Goal: Task Accomplishment & Management: Manage account settings

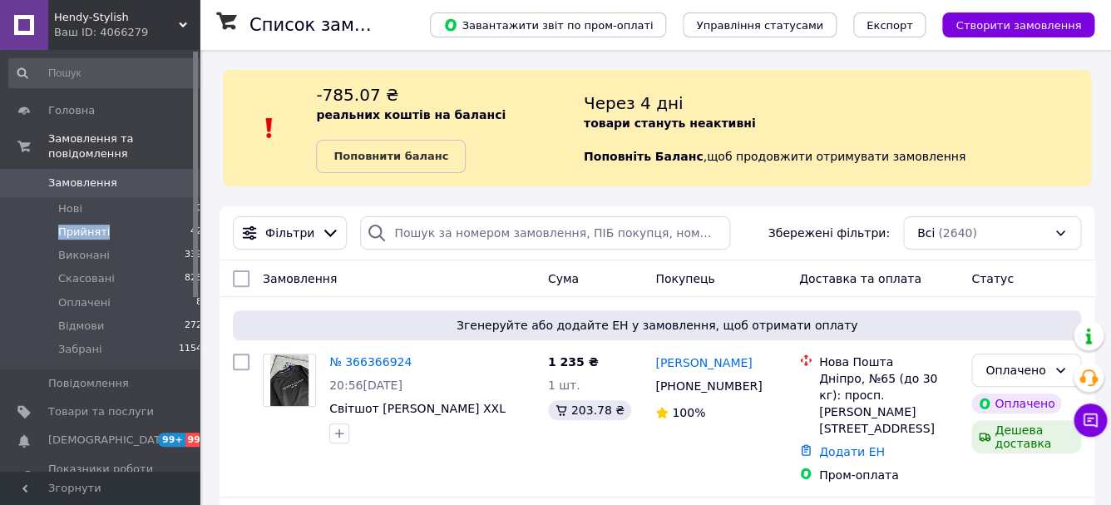
click at [126, 227] on li "Прийняті 42" at bounding box center [106, 231] width 212 height 23
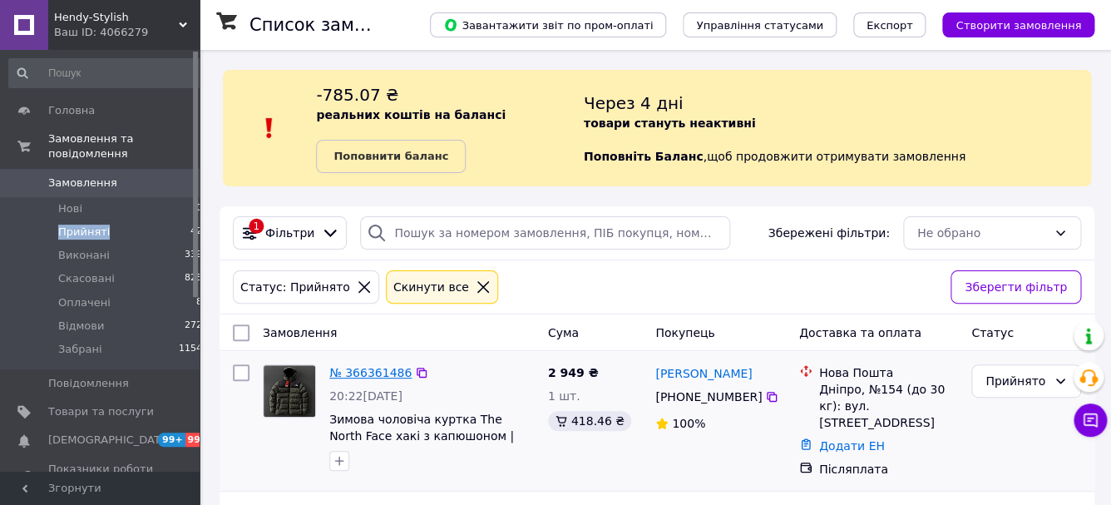
click at [403, 374] on link "№ 366361486" at bounding box center [370, 372] width 82 height 13
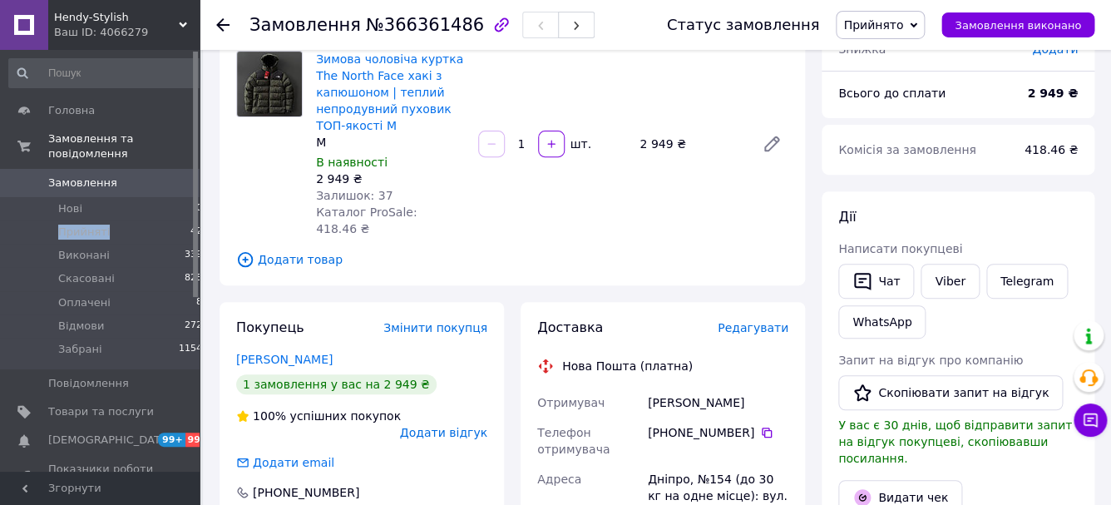
scroll to position [161, 0]
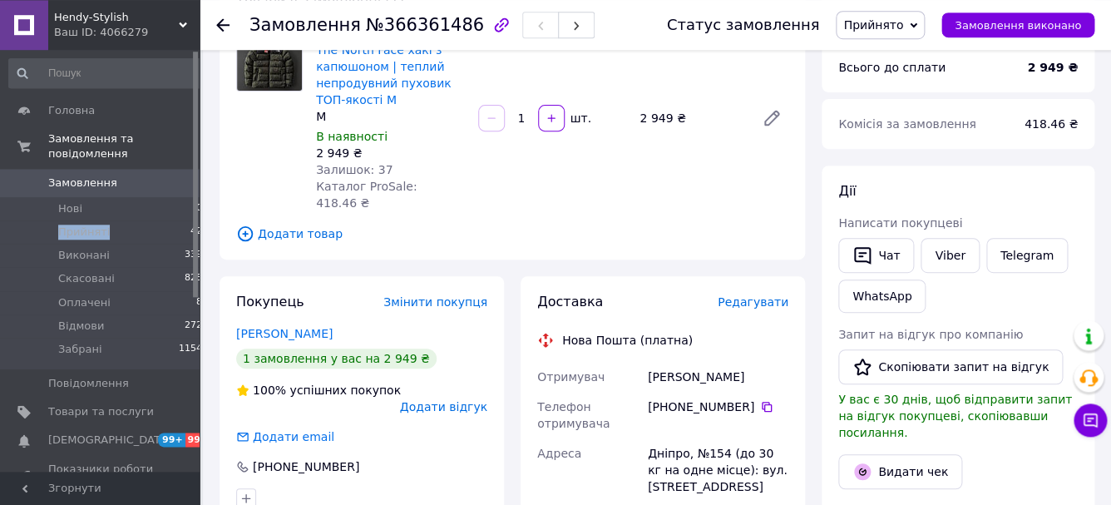
drag, startPoint x: 752, startPoint y: 359, endPoint x: 643, endPoint y: 360, distance: 108.9
copy div "Отримувач Солодовник Стас"
click at [764, 402] on icon at bounding box center [767, 407] width 10 height 10
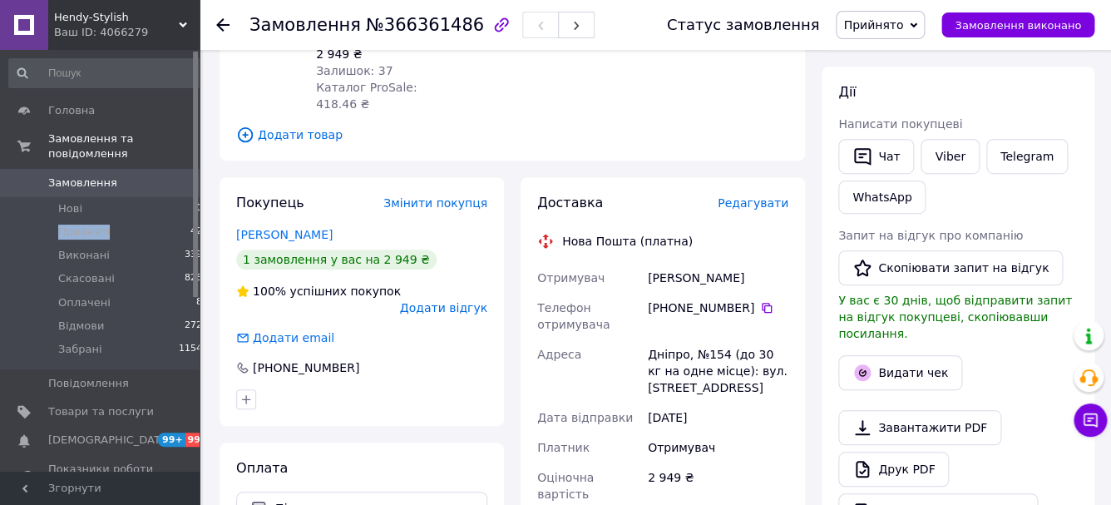
scroll to position [262, 0]
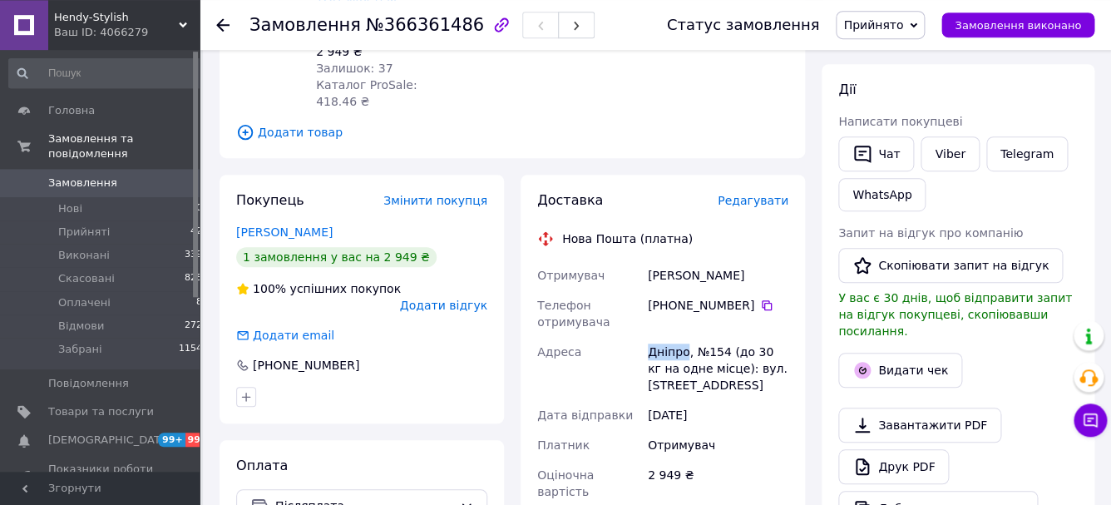
drag, startPoint x: 647, startPoint y: 335, endPoint x: 687, endPoint y: 338, distance: 40.0
click at [687, 338] on div "Дніпро, №154 (до 30 кг на одне місце): вул. Будівельників, 12" at bounding box center [718, 368] width 147 height 63
copy div "Дніпро"
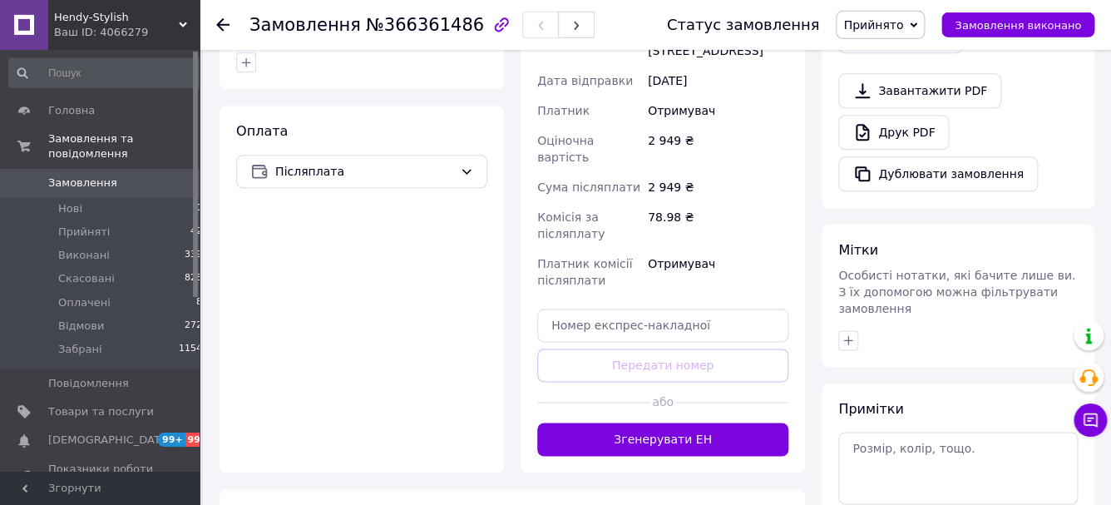
scroll to position [598, 0]
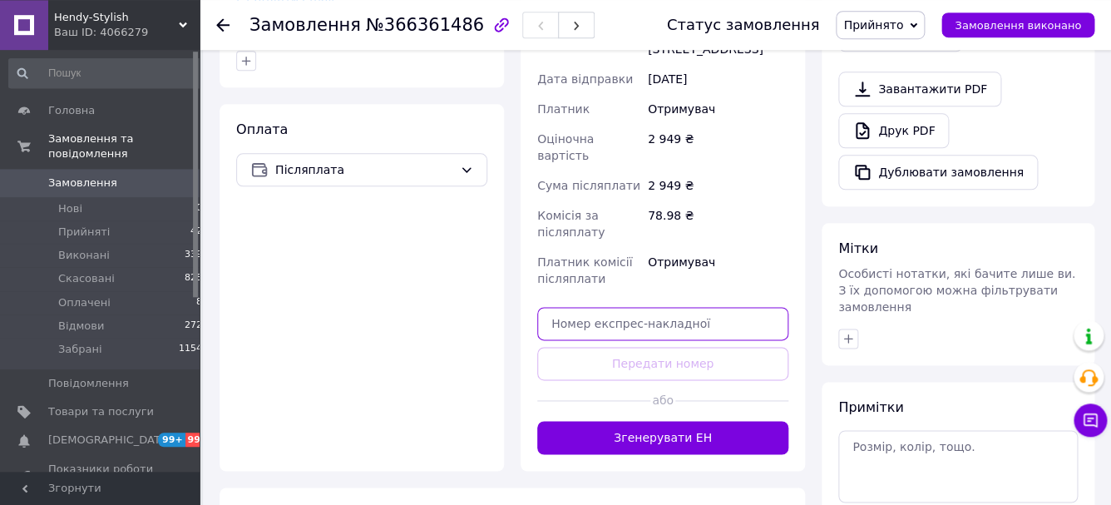
paste input "20451269281788"
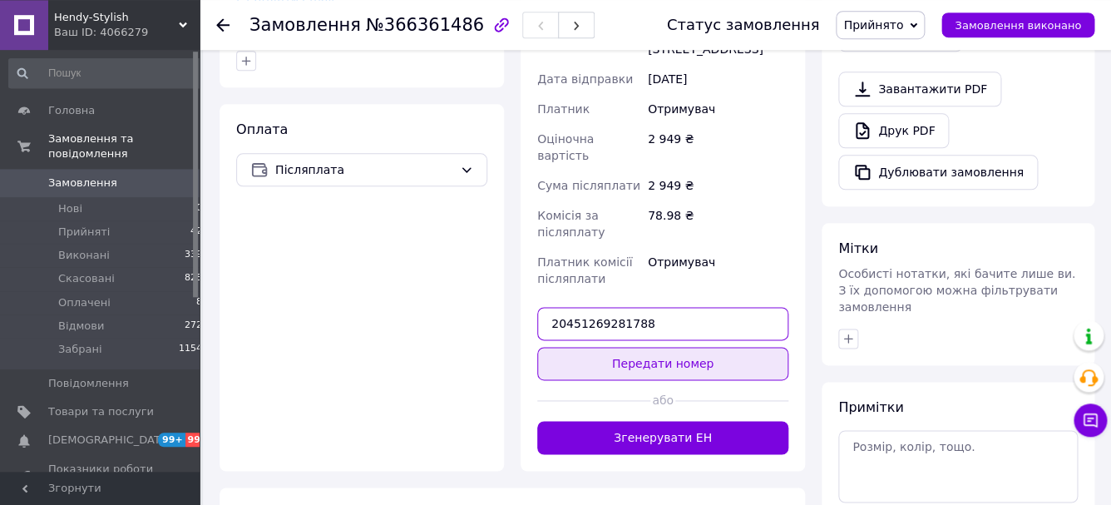
type input "20451269281788"
click at [679, 347] on button "Передати номер" at bounding box center [662, 363] width 251 height 33
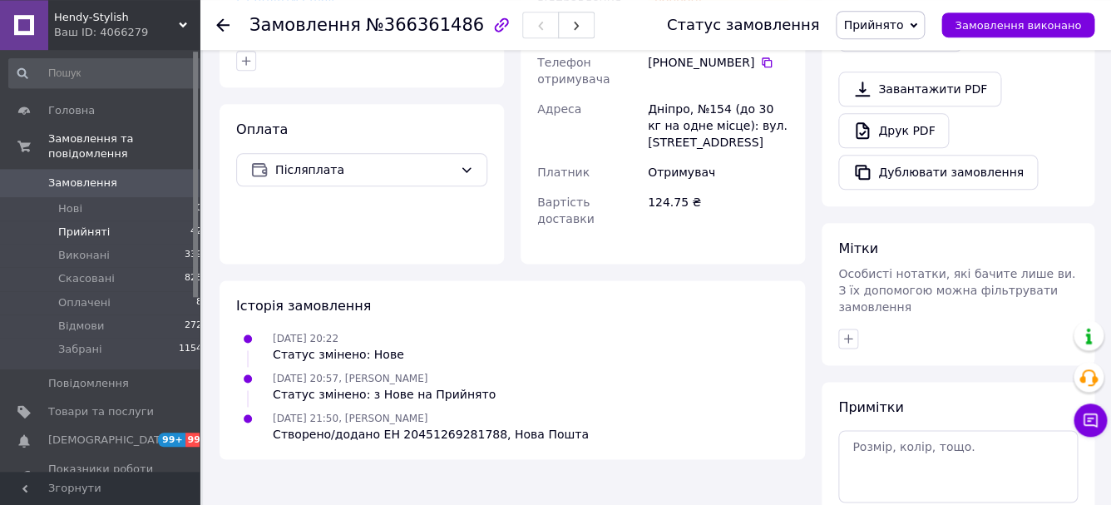
click at [123, 233] on li "Прийняті 42" at bounding box center [106, 231] width 212 height 23
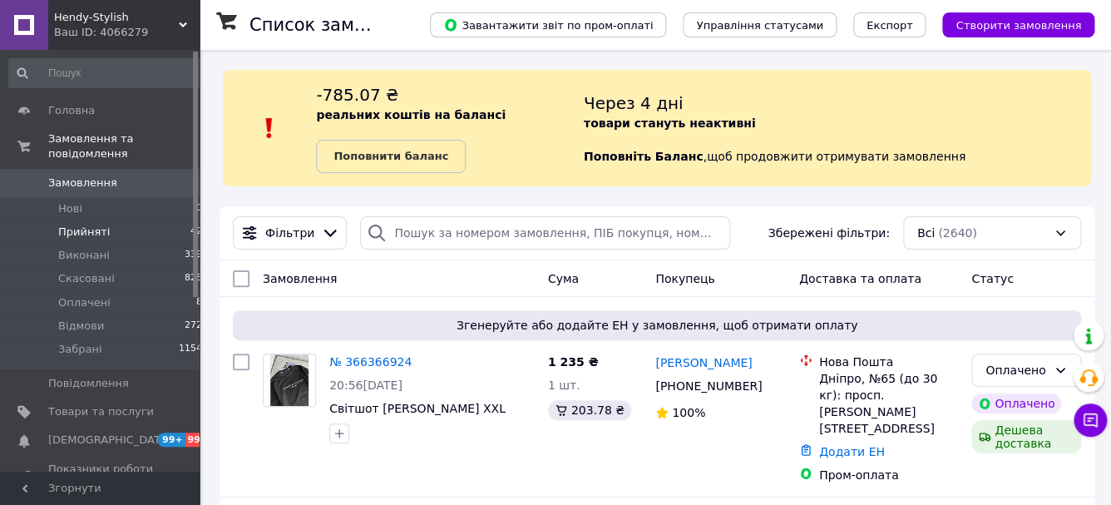
click at [130, 237] on li "Прийняті 42" at bounding box center [106, 231] width 212 height 23
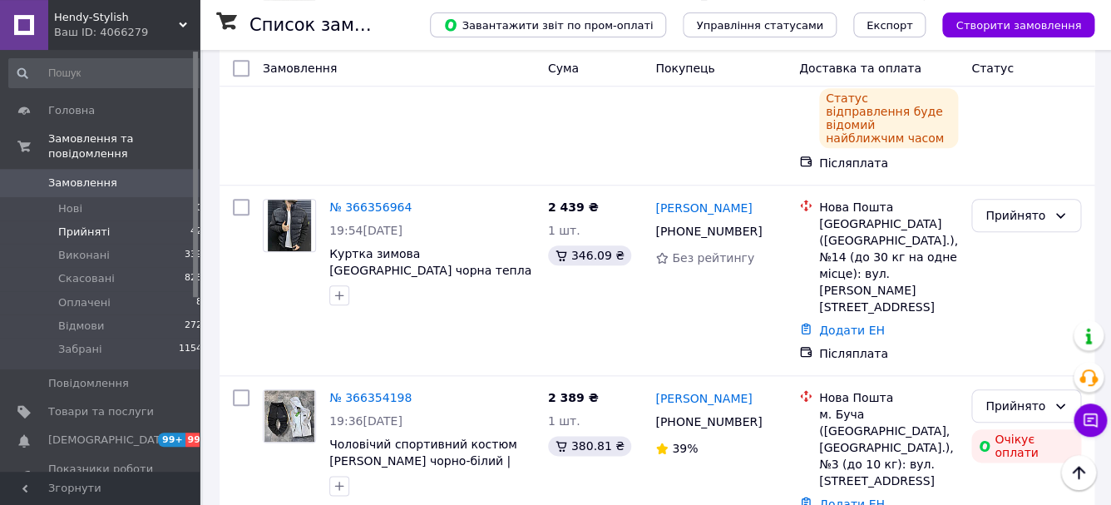
scroll to position [396, 0]
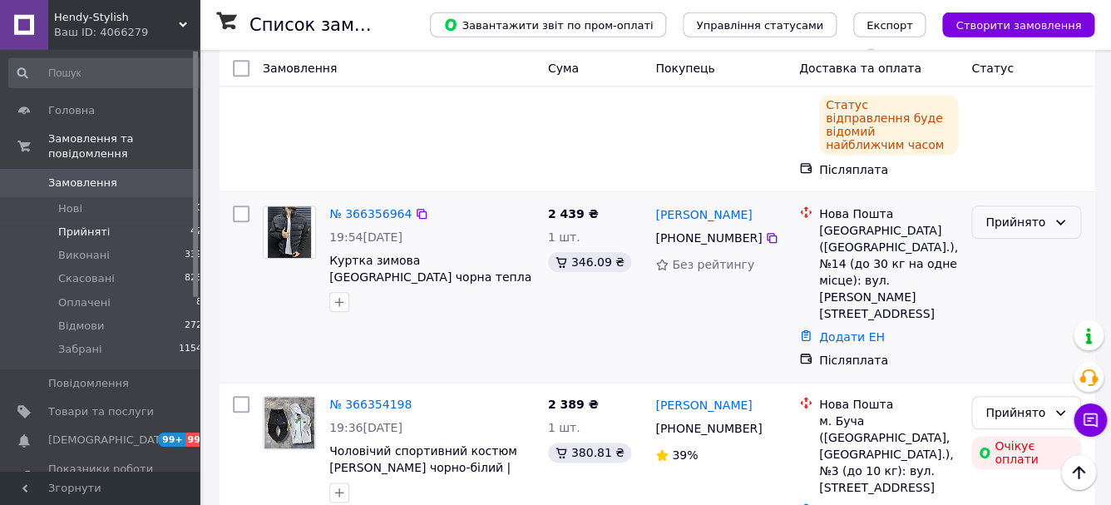
click at [1020, 213] on div "Прийнято" at bounding box center [1016, 222] width 62 height 18
click at [1015, 264] on li "Скасовано" at bounding box center [1026, 258] width 108 height 30
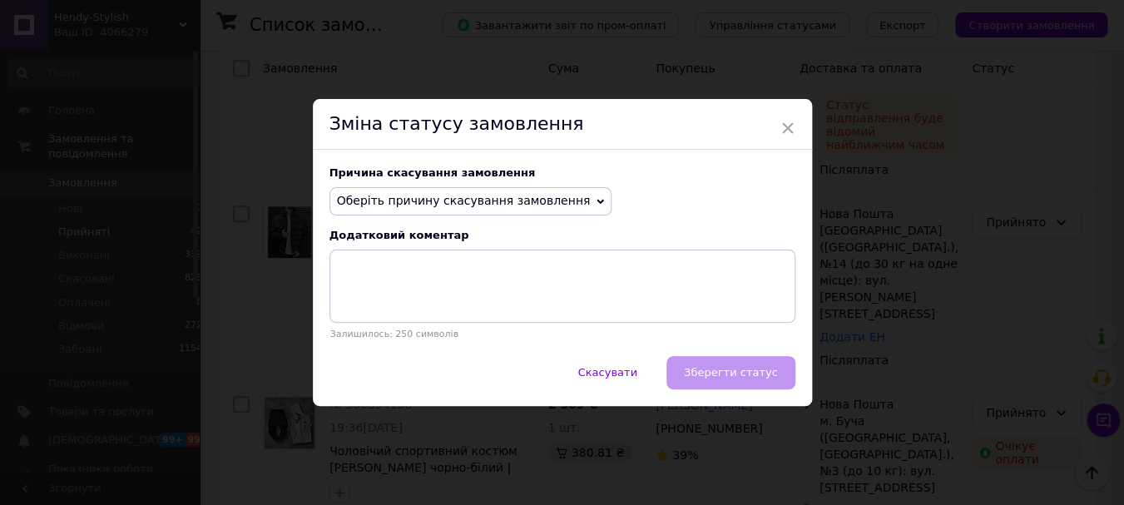
click at [429, 200] on span "Оберіть причину скасування замовлення" at bounding box center [464, 200] width 254 height 13
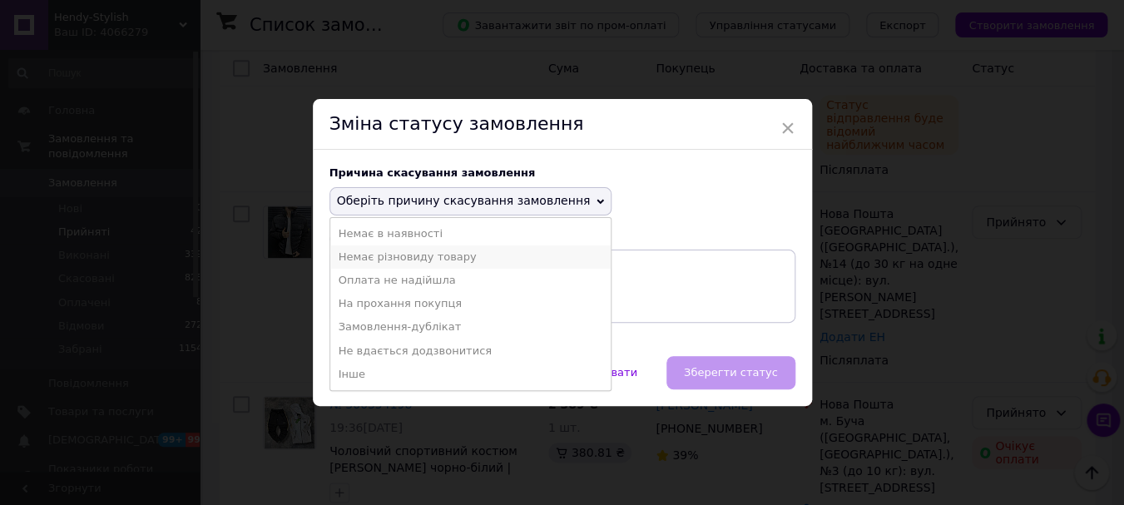
click at [414, 259] on li "Немає різновиду товару" at bounding box center [470, 256] width 281 height 23
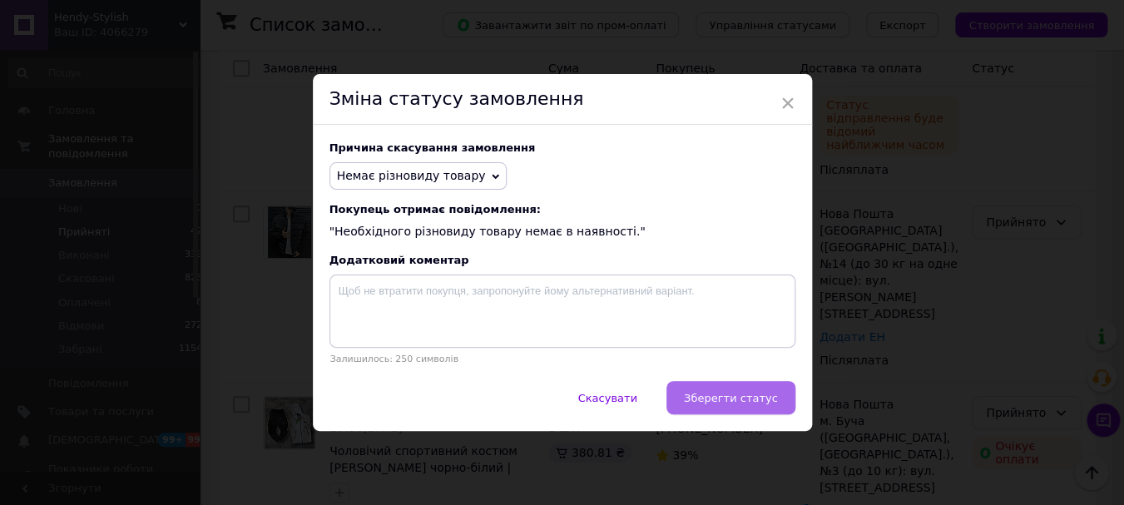
click at [746, 402] on span "Зберегти статус" at bounding box center [731, 398] width 94 height 12
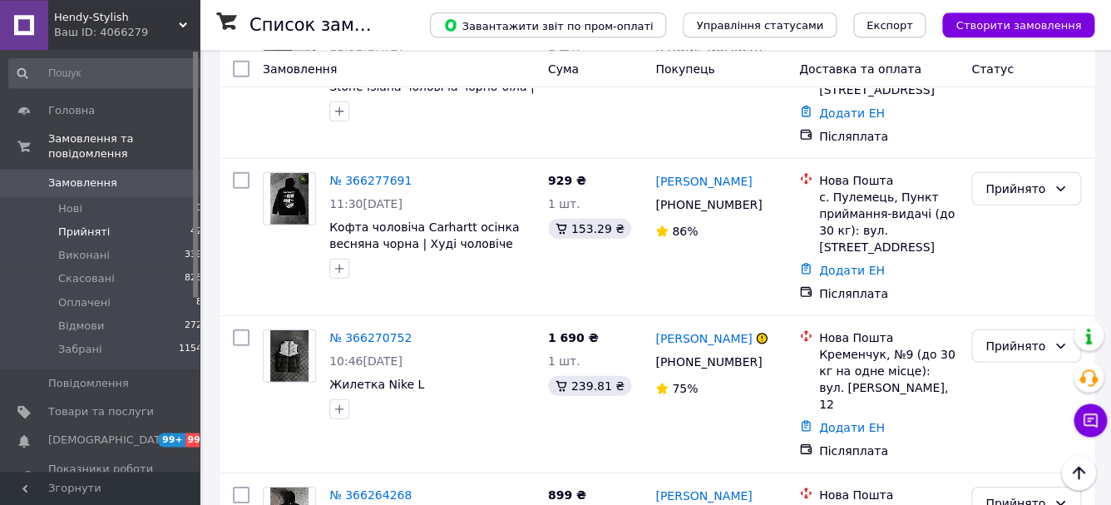
scroll to position [1543, 0]
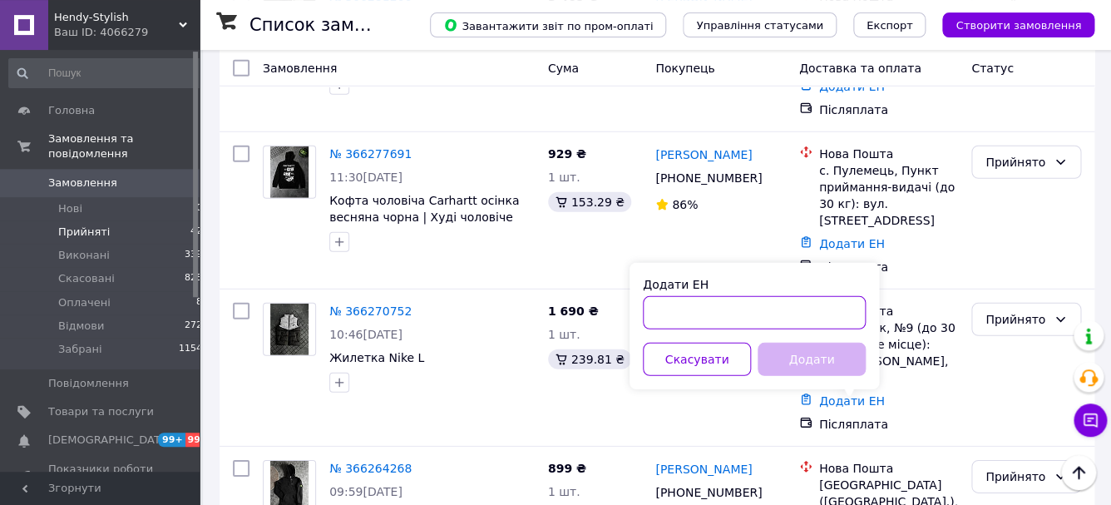
paste input "20451269243195"
type input "20451269243195"
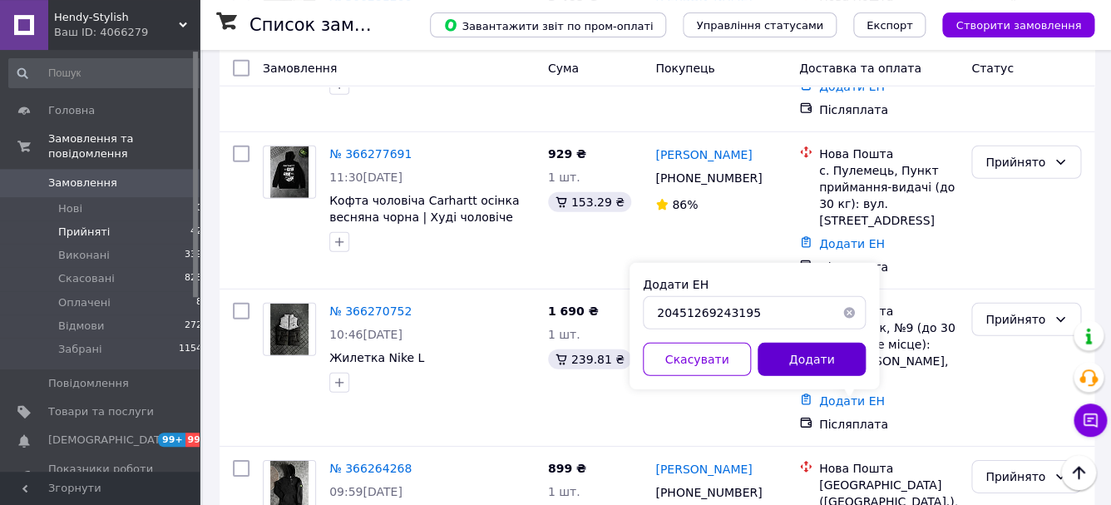
click at [806, 363] on button "Додати" at bounding box center [812, 359] width 108 height 33
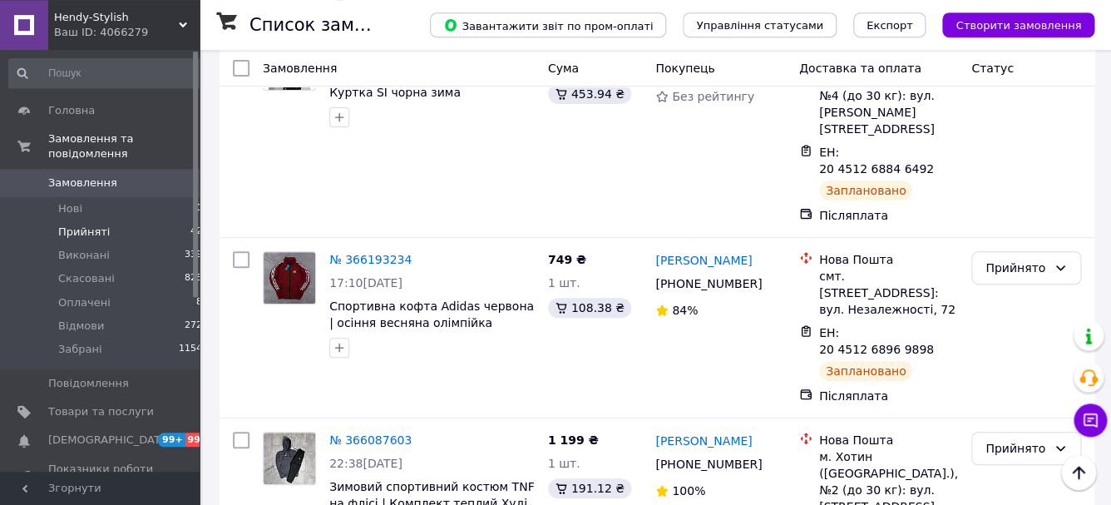
scroll to position [2301, 0]
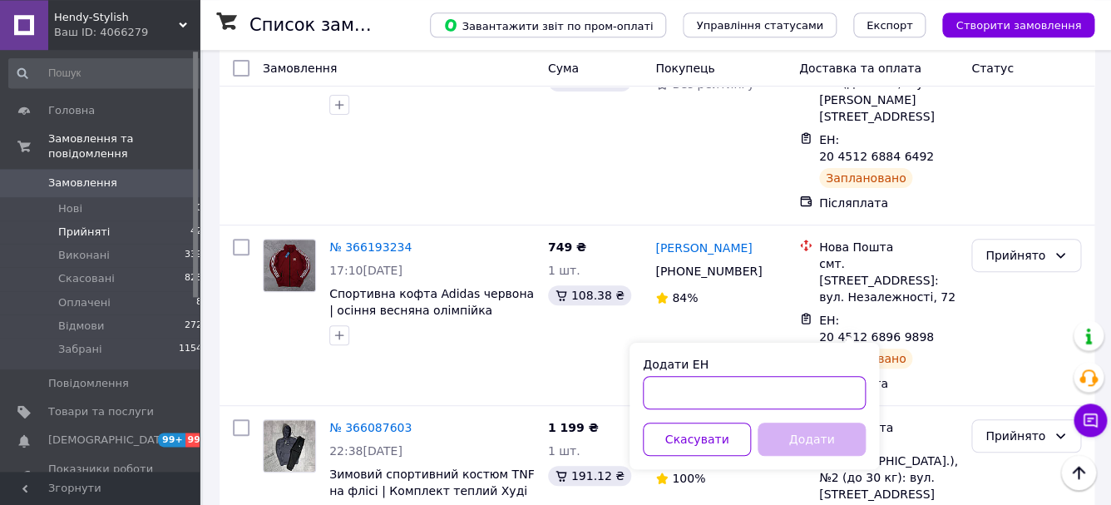
paste input "20451268889519"
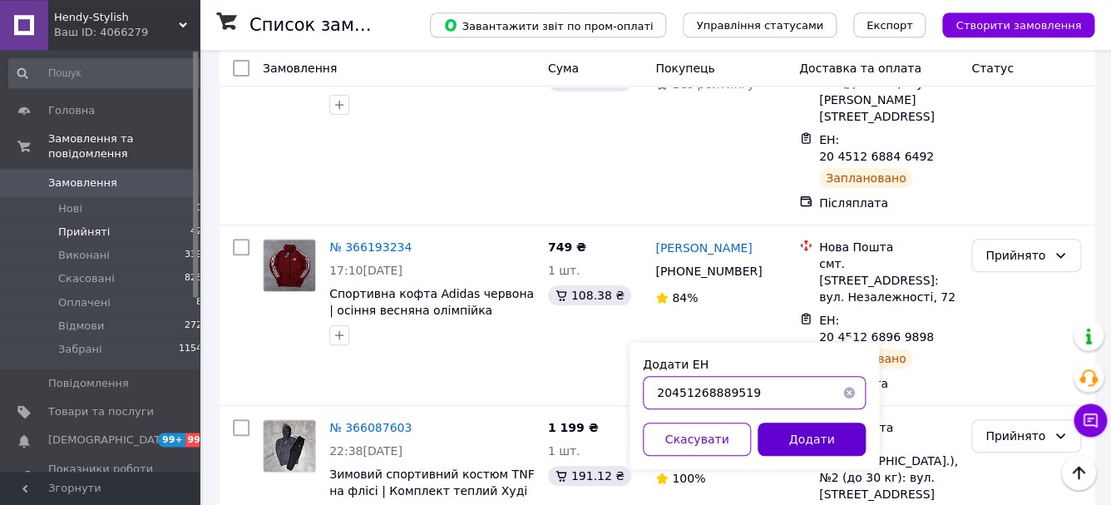
type input "20451268889519"
click at [781, 440] on button "Додати" at bounding box center [812, 438] width 108 height 33
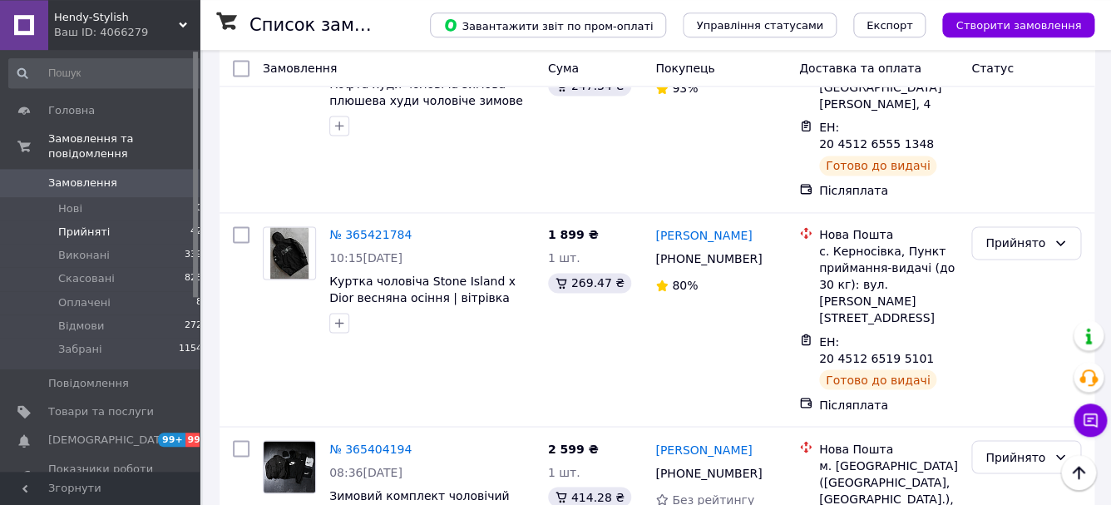
scroll to position [5235, 0]
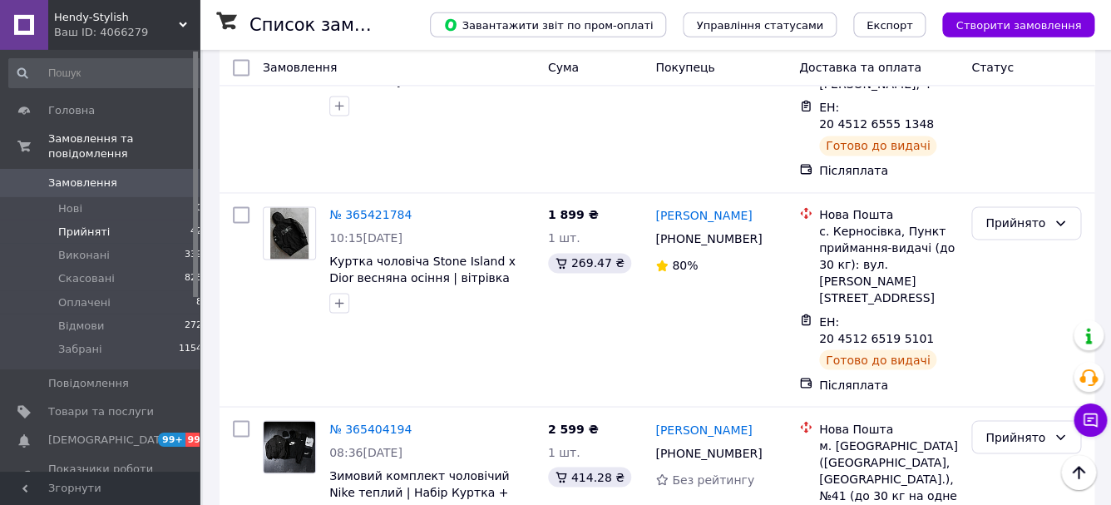
click at [991, 361] on li "Забрані" at bounding box center [1026, 368] width 108 height 30
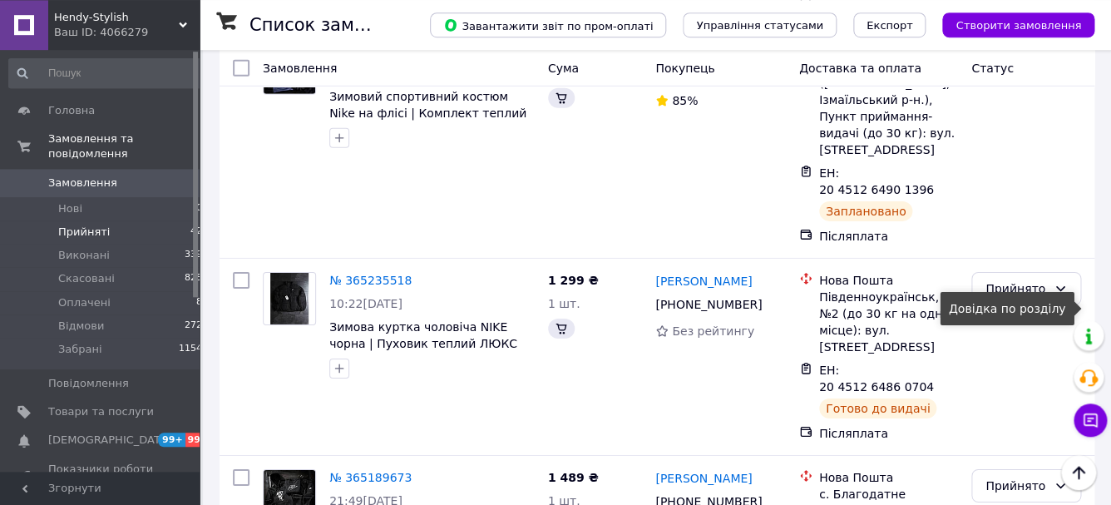
scroll to position [6172, 0]
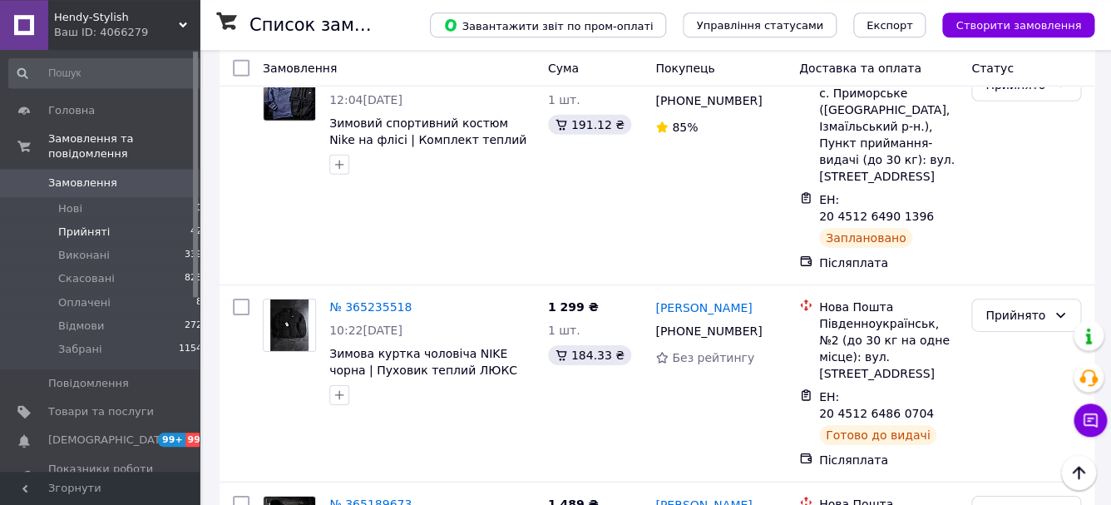
click at [995, 342] on li "Забрані" at bounding box center [1026, 340] width 108 height 30
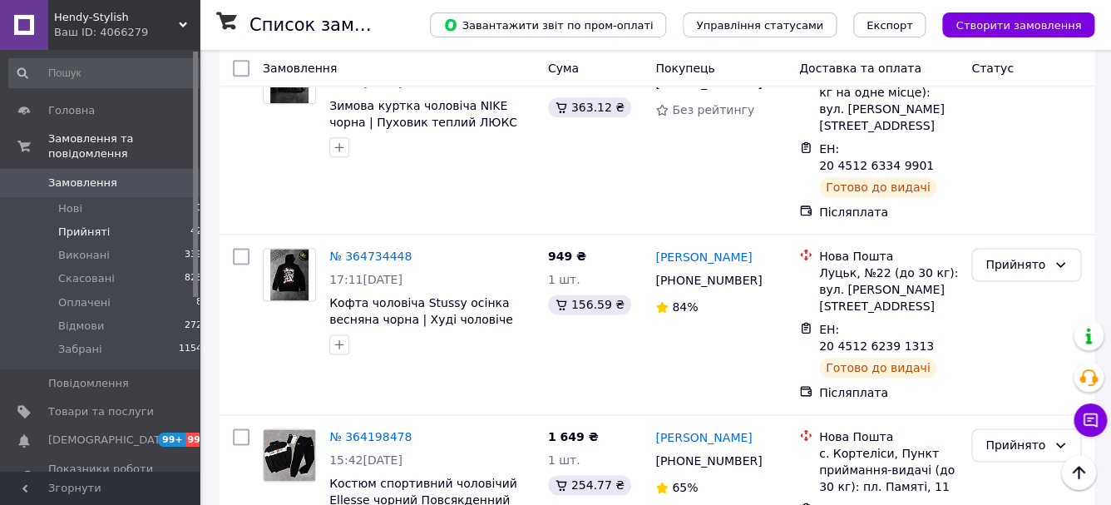
scroll to position [7349, 0]
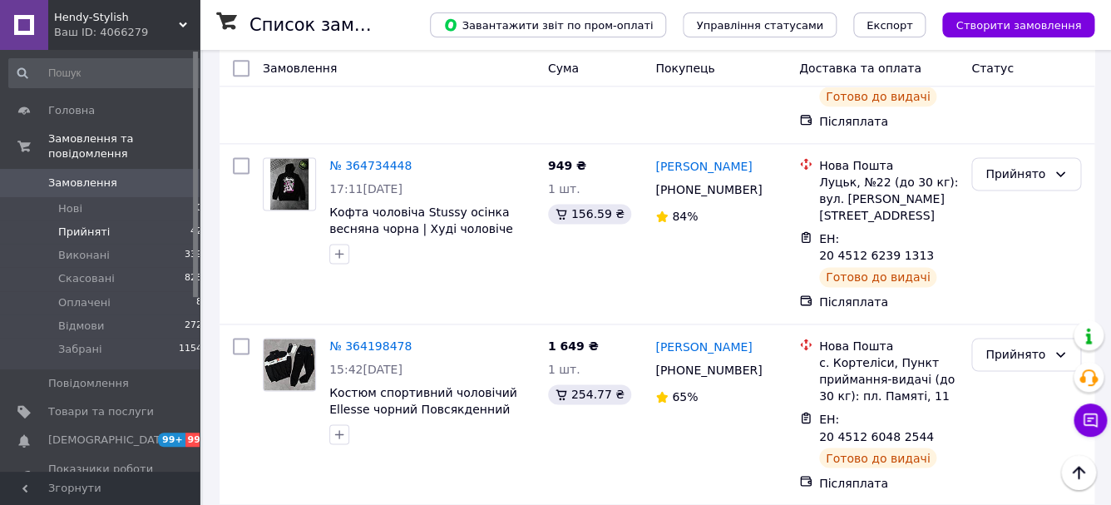
click at [134, 440] on span "[DEMOGRAPHIC_DATA]" at bounding box center [101, 439] width 106 height 15
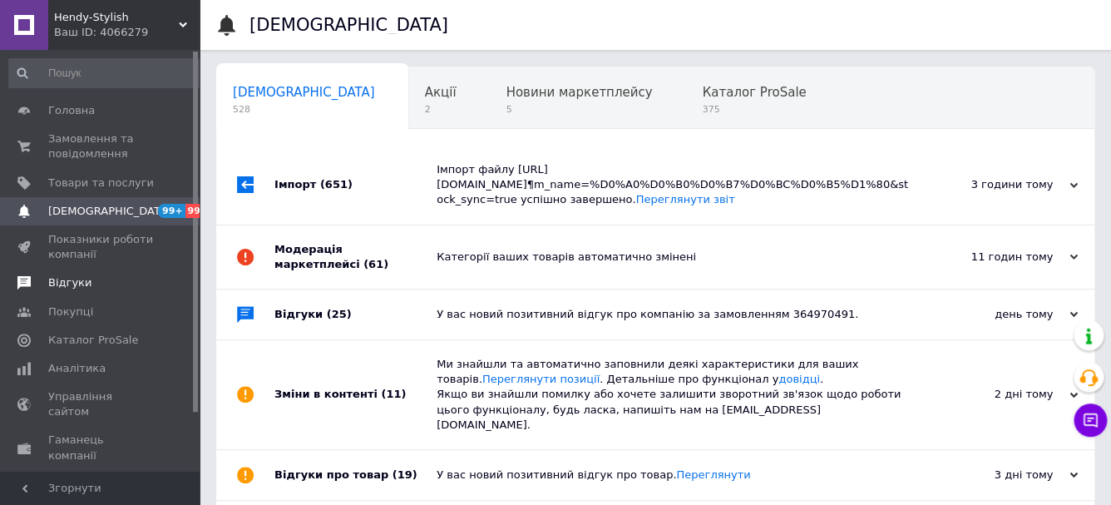
click at [74, 281] on span "Відгуки" at bounding box center [69, 282] width 43 height 15
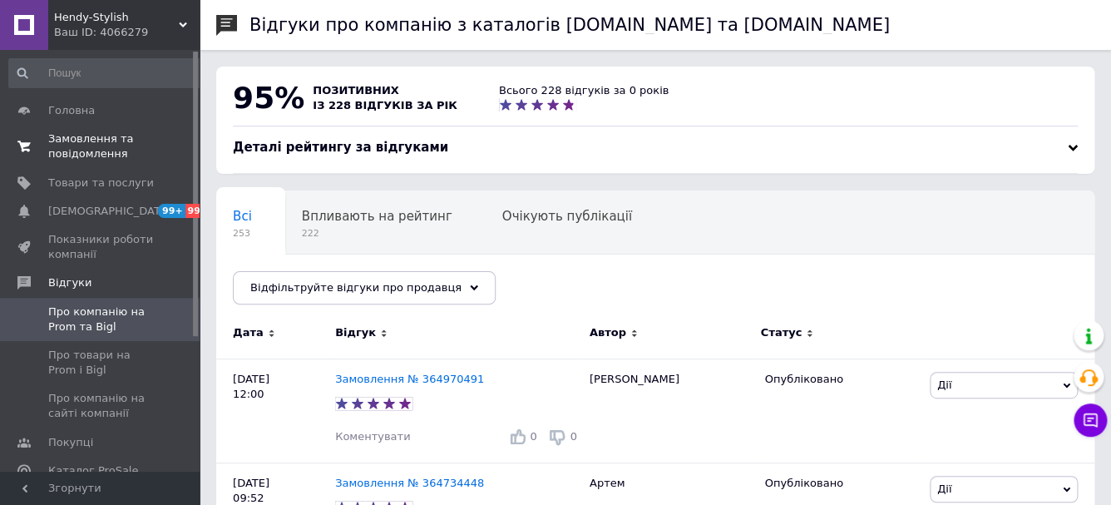
click at [117, 134] on span "Замовлення та повідомлення" at bounding box center [101, 146] width 106 height 30
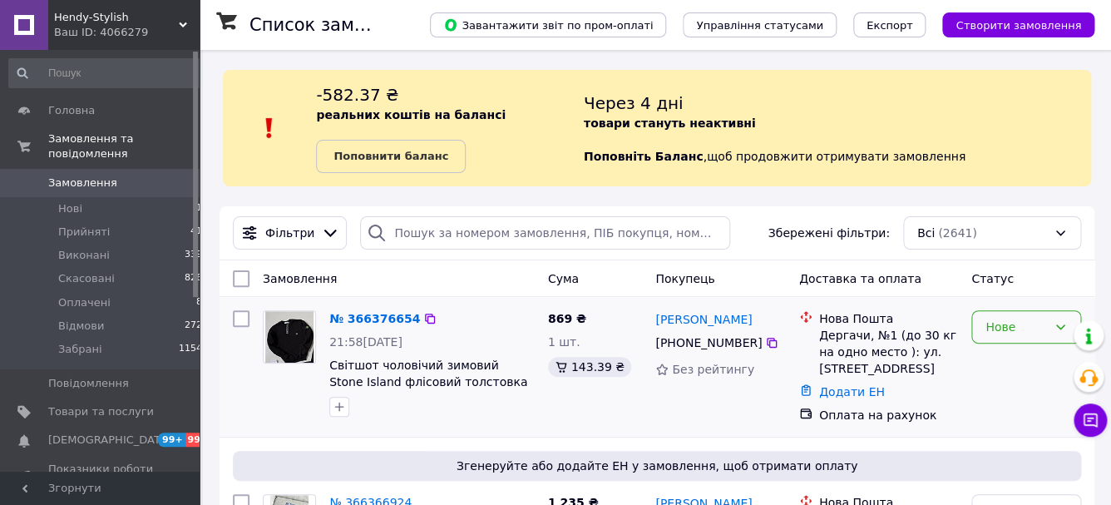
click at [1000, 333] on div "Нове" at bounding box center [1016, 327] width 62 height 18
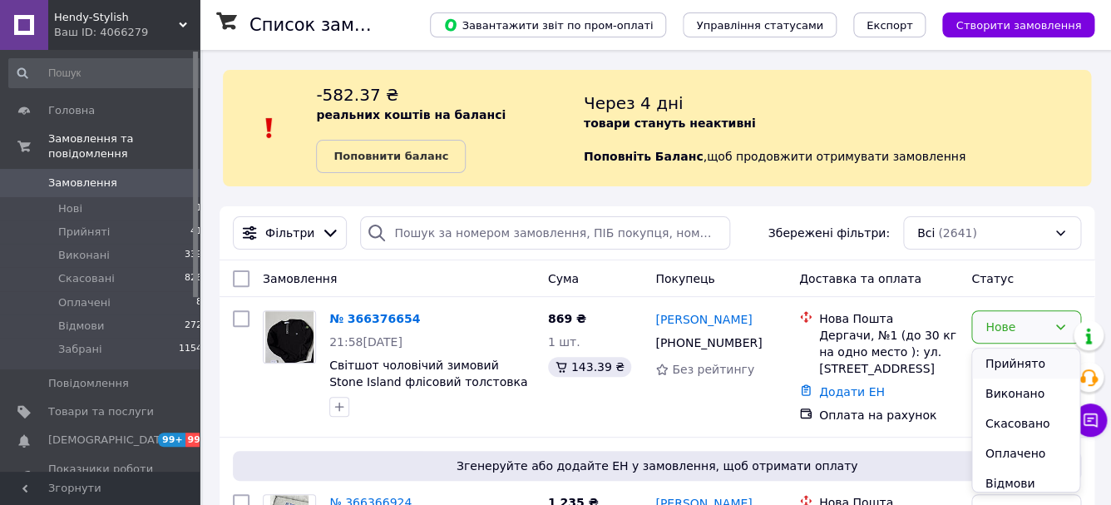
click at [997, 367] on li "Прийнято" at bounding box center [1026, 363] width 108 height 30
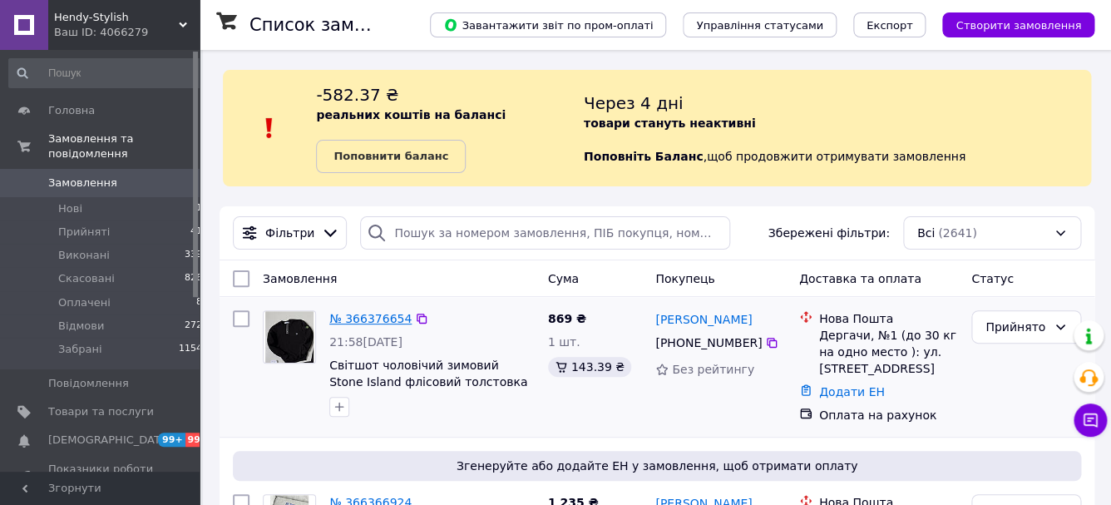
click at [405, 317] on link "№ 366376654" at bounding box center [370, 318] width 82 height 13
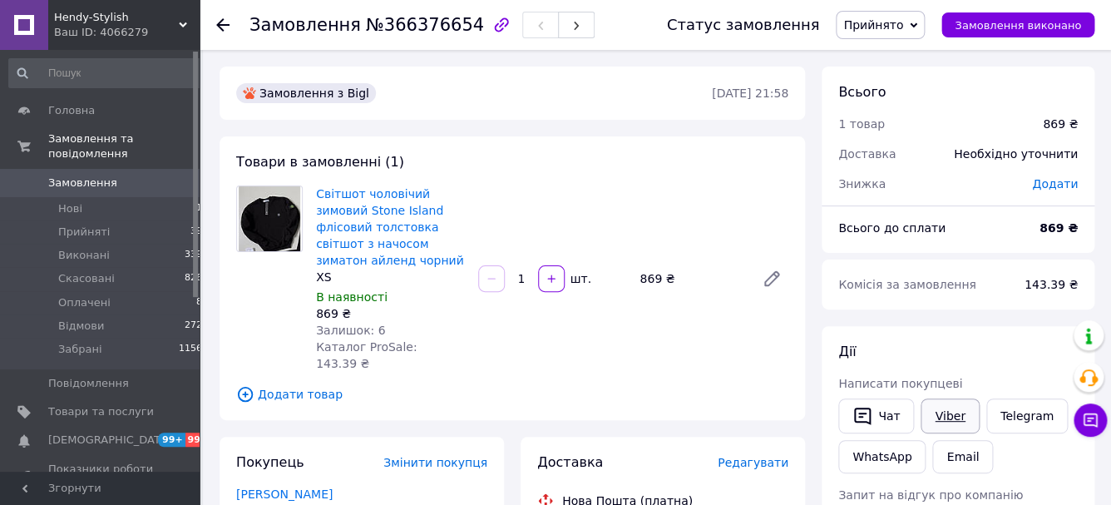
click at [932, 418] on link "Viber" at bounding box center [950, 415] width 58 height 35
click at [156, 304] on li "Оплачені 8" at bounding box center [106, 302] width 212 height 23
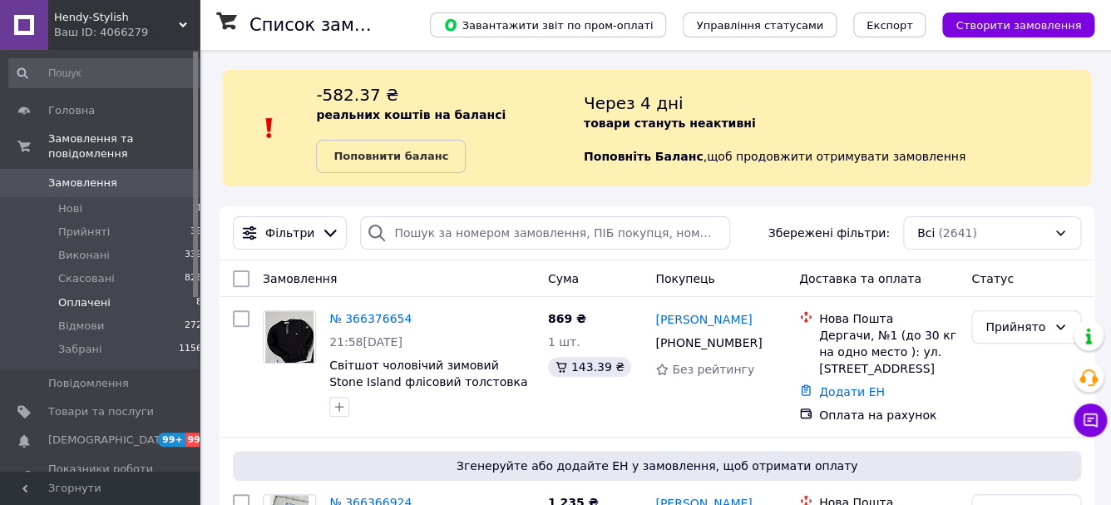
click at [83, 299] on span "Оплачені" at bounding box center [84, 302] width 52 height 15
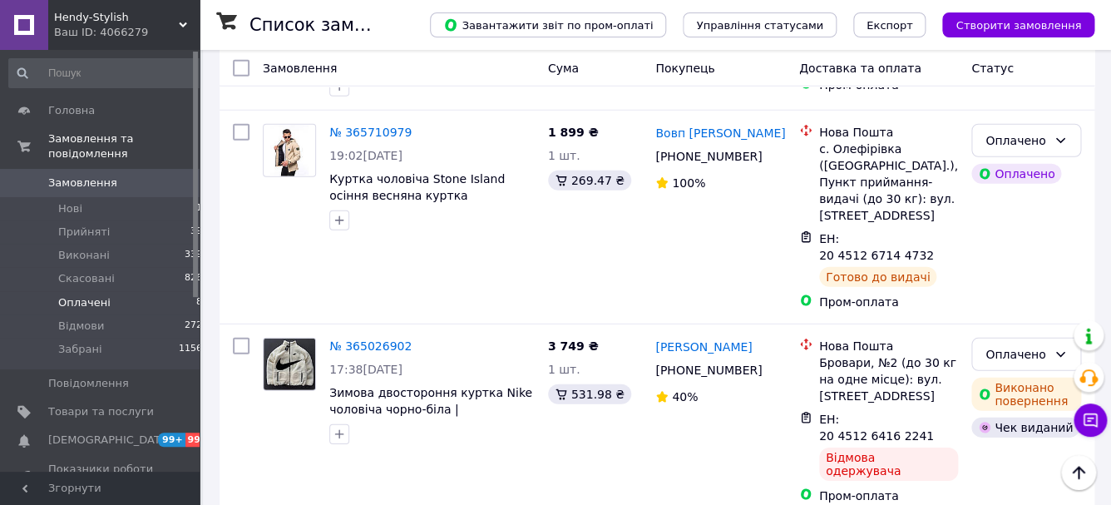
scroll to position [1196, 0]
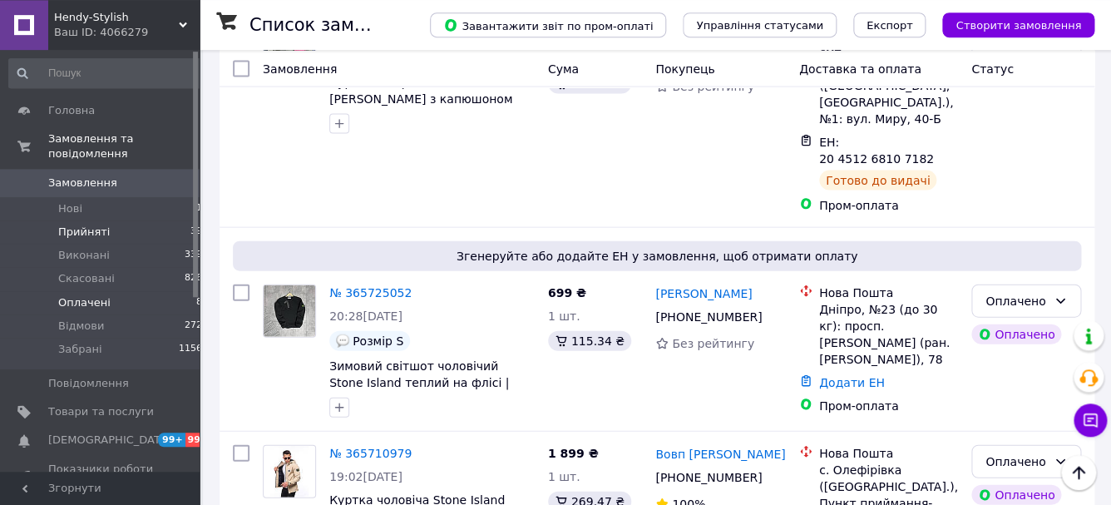
click at [109, 235] on li "Прийняті 39" at bounding box center [106, 231] width 212 height 23
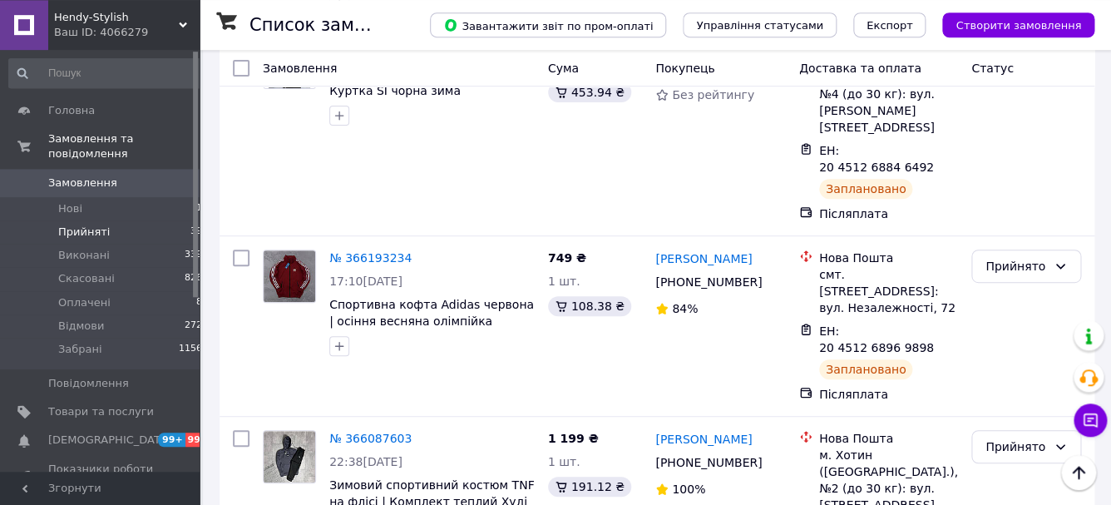
scroll to position [2462, 0]
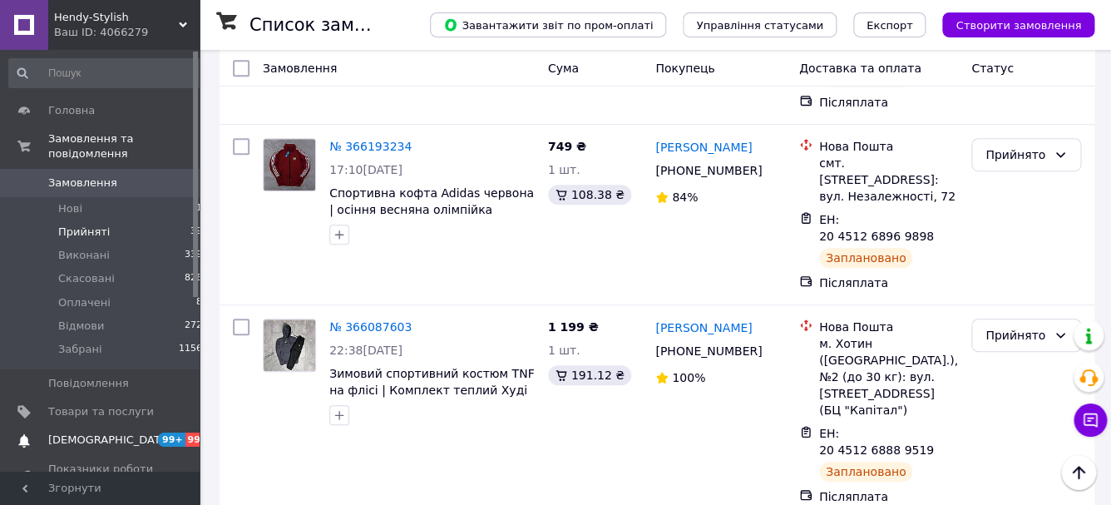
click at [91, 437] on span "[DEMOGRAPHIC_DATA]" at bounding box center [109, 439] width 123 height 15
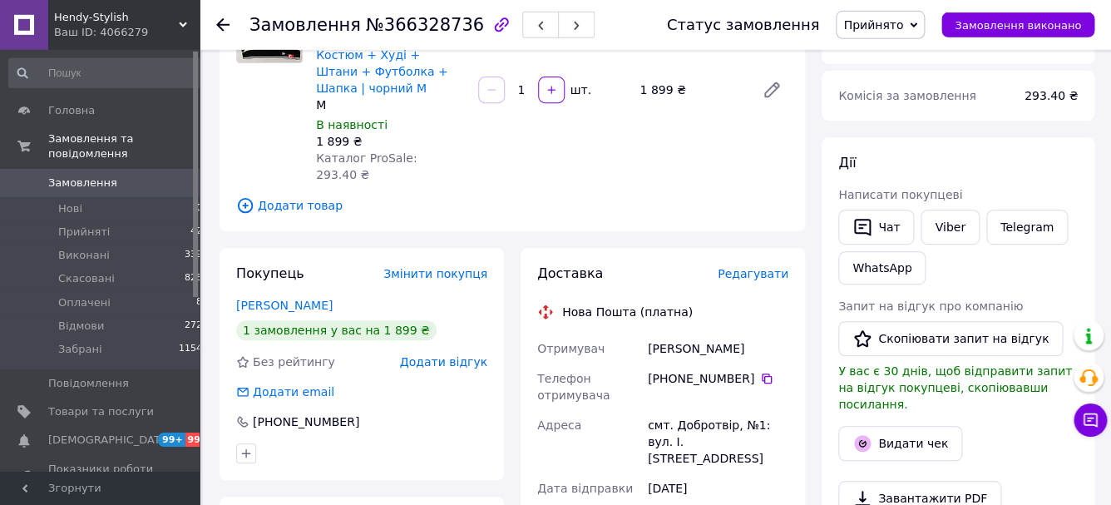
scroll to position [190, 0]
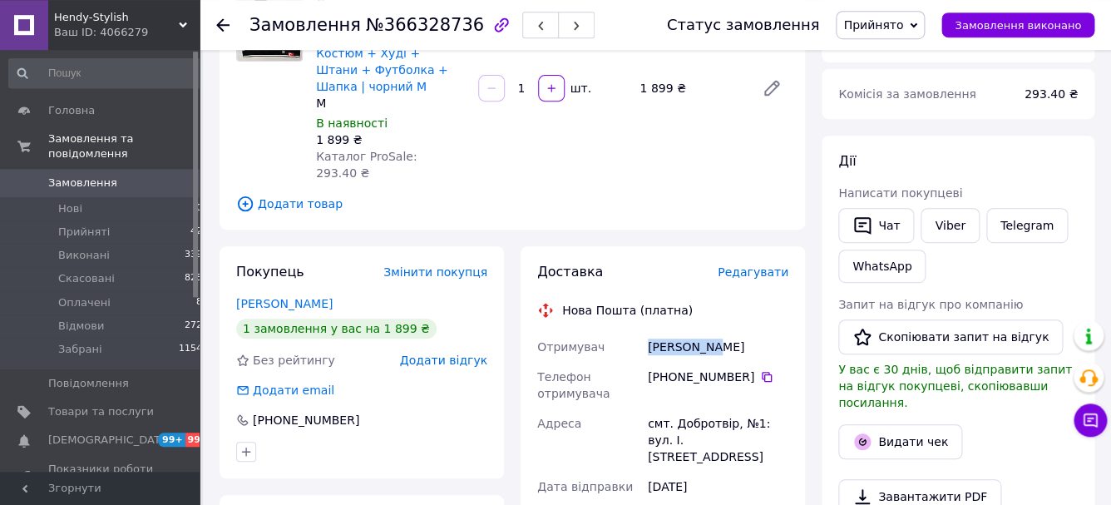
drag, startPoint x: 735, startPoint y: 312, endPoint x: 640, endPoint y: 322, distance: 95.3
copy div "Отримувач Йовбак Юра"
click at [771, 370] on icon at bounding box center [766, 376] width 13 height 13
drag, startPoint x: 677, startPoint y: 389, endPoint x: 730, endPoint y: 396, distance: 53.6
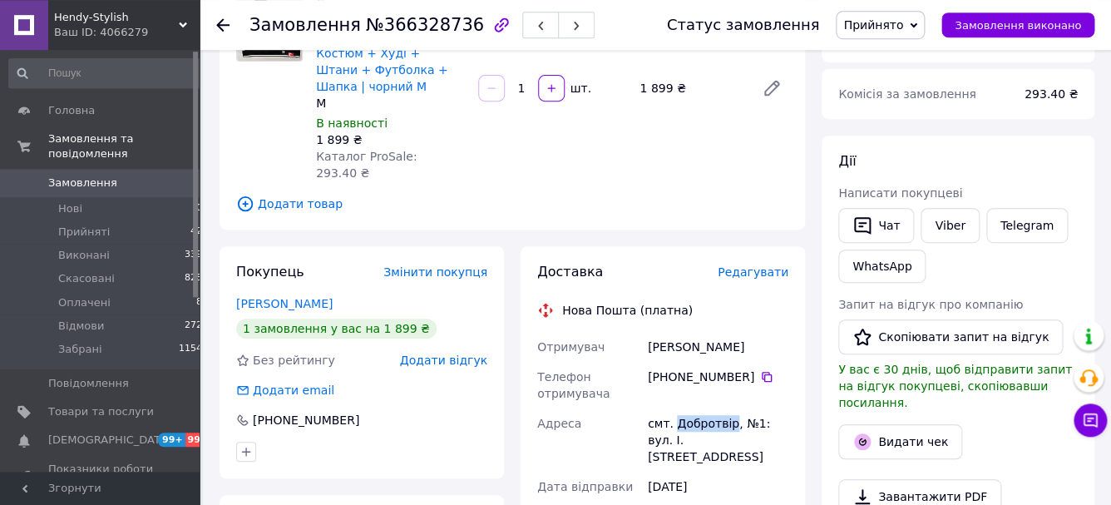
click at [730, 408] on div "смт. Добротвір, №1: вул. І. Франка, 16а" at bounding box center [718, 439] width 147 height 63
copy div "Добротвір"
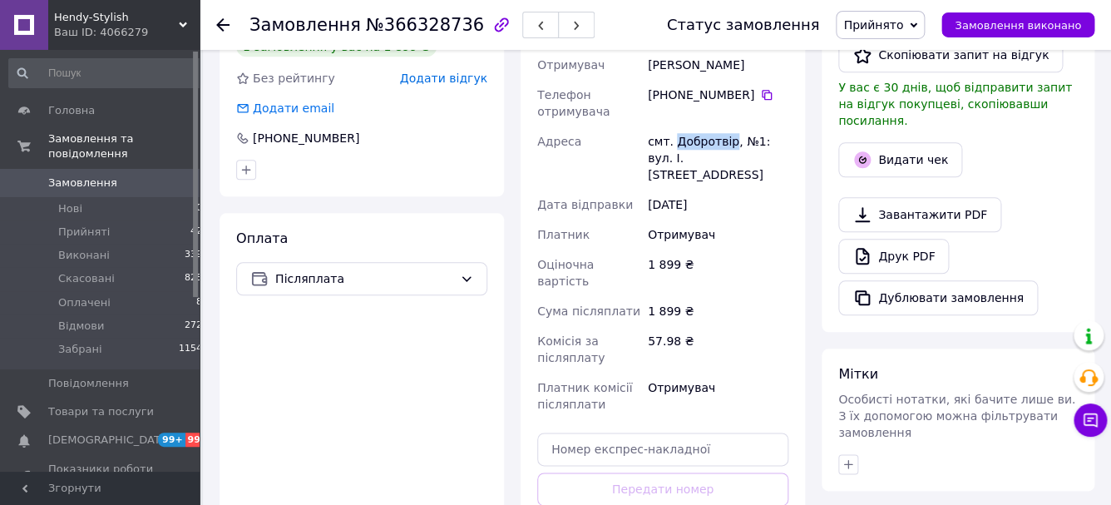
scroll to position [504, 0]
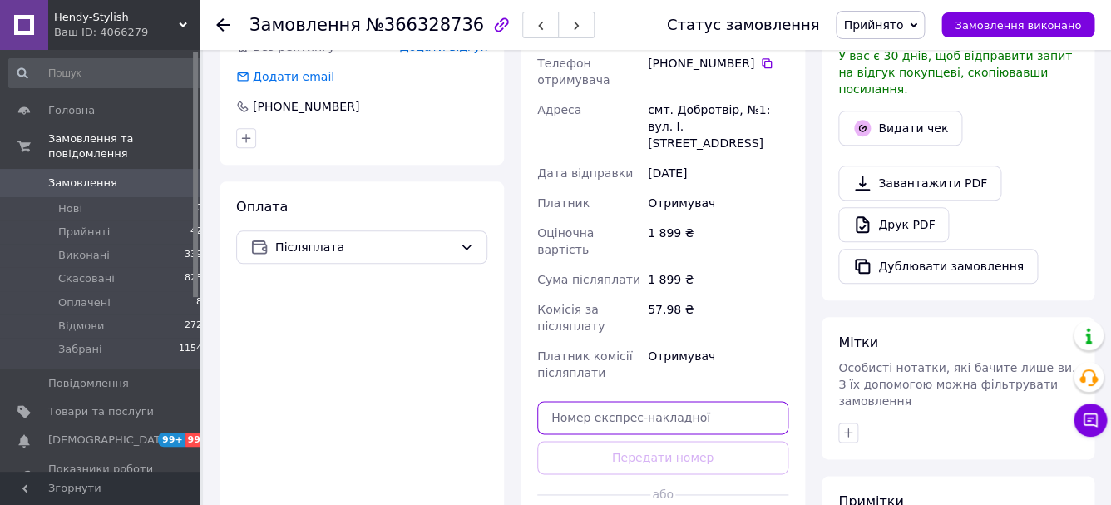
click at [730, 401] on input "text" at bounding box center [662, 417] width 251 height 33
paste input "20451269282365"
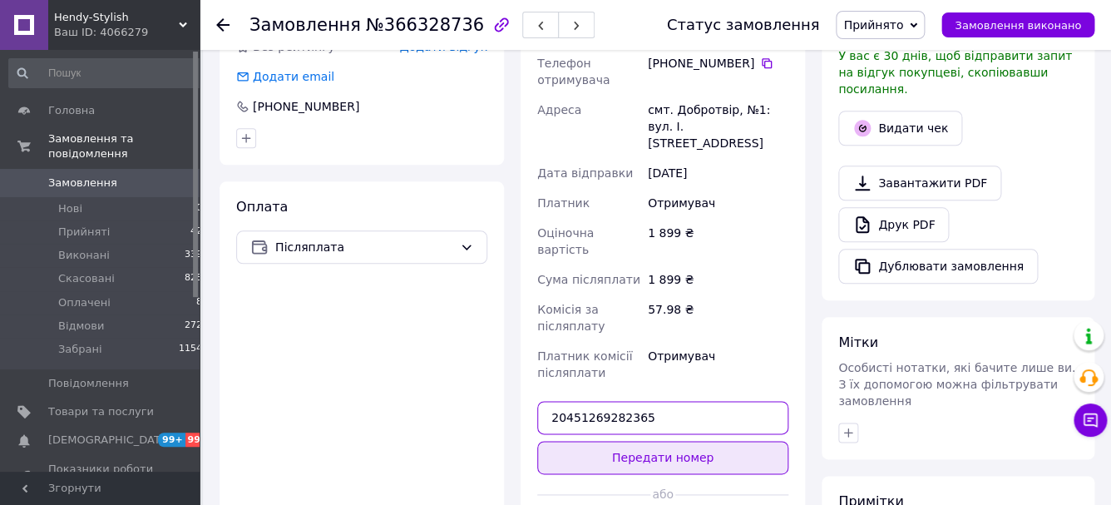
type input "20451269282365"
click at [715, 441] on button "Передати номер" at bounding box center [662, 457] width 251 height 33
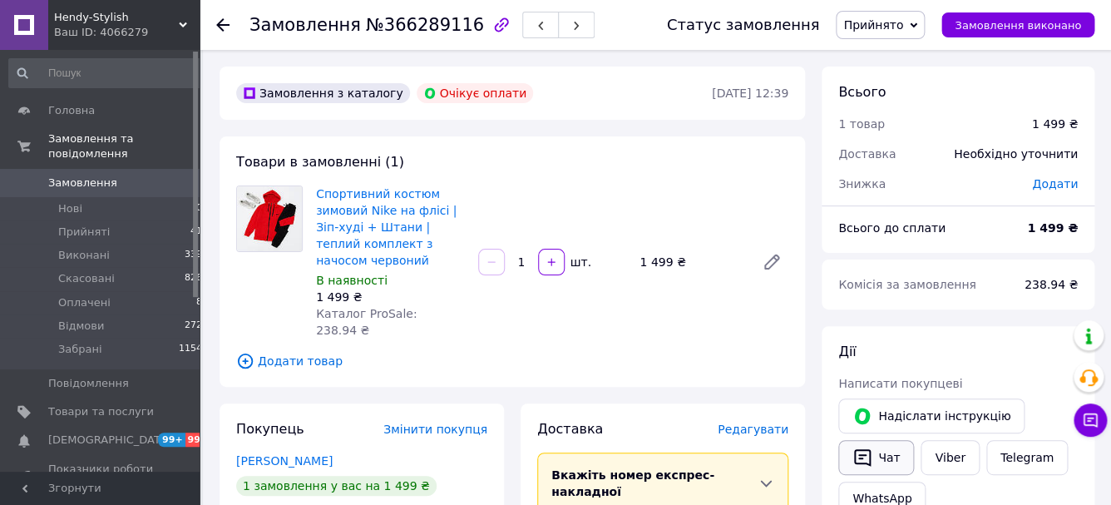
click at [898, 454] on button "Чат" at bounding box center [876, 457] width 76 height 35
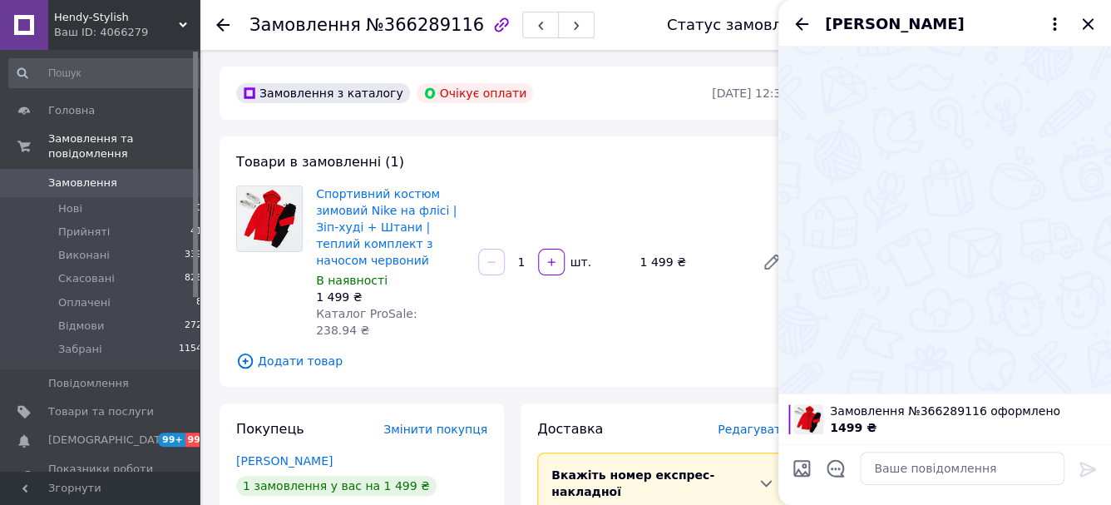
click at [1088, 25] on icon "Закрити" at bounding box center [1087, 23] width 11 height 11
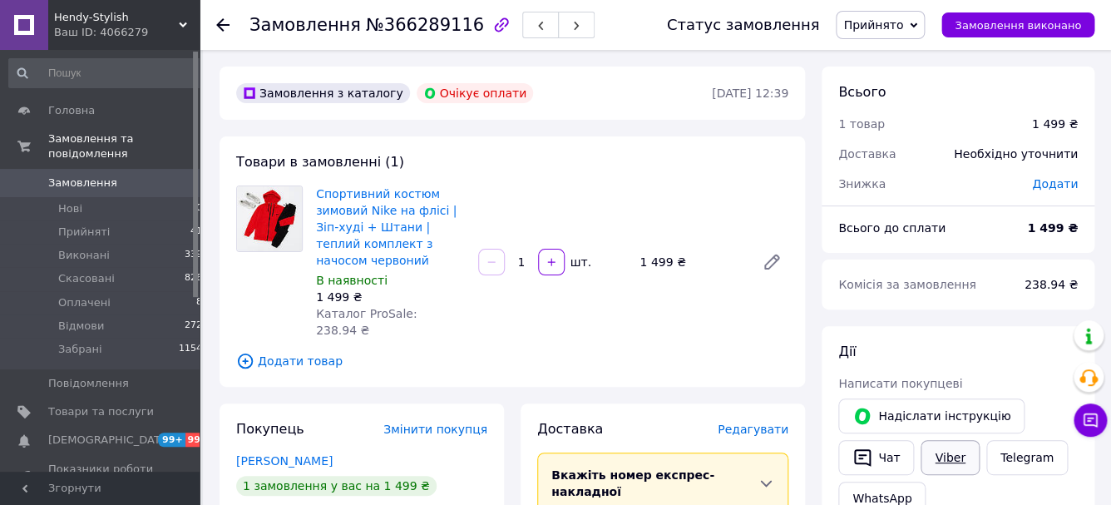
click at [946, 467] on link "Viber" at bounding box center [950, 457] width 58 height 35
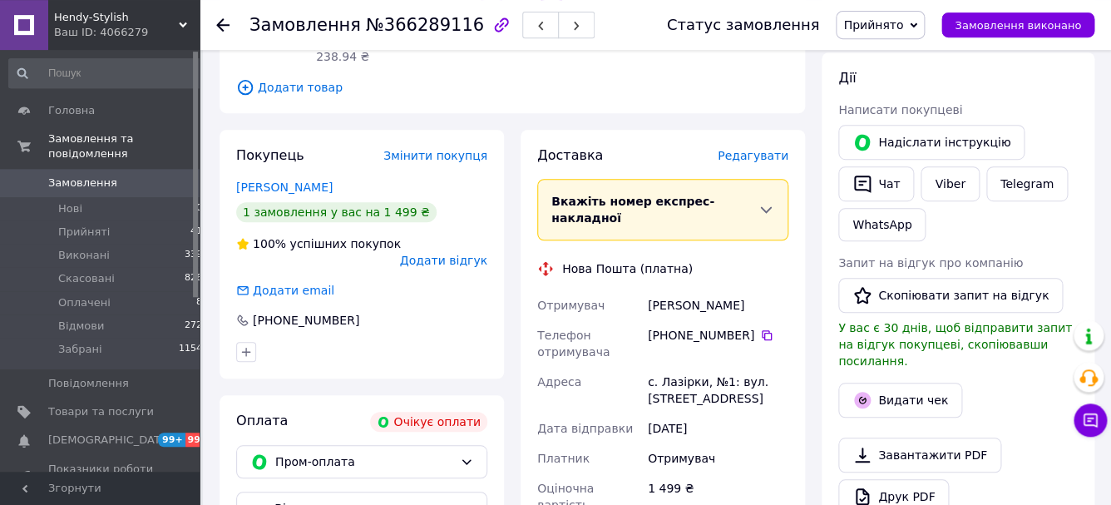
scroll to position [284, 0]
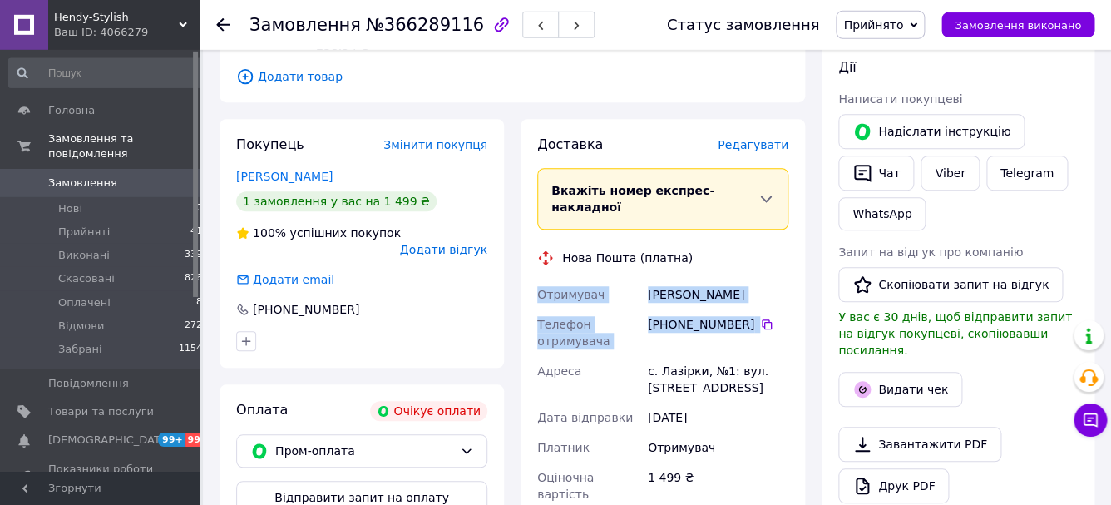
drag, startPoint x: 737, startPoint y: 378, endPoint x: 532, endPoint y: 281, distance: 226.2
click at [532, 281] on div "Доставка Редагувати Вкажіть номер експрес-накладної Обов'язково введіть номер е…" at bounding box center [663, 402] width 284 height 567
copy div "Отримувач Гришко Тетяна Телефон отримувача +380 95 662 69 86"
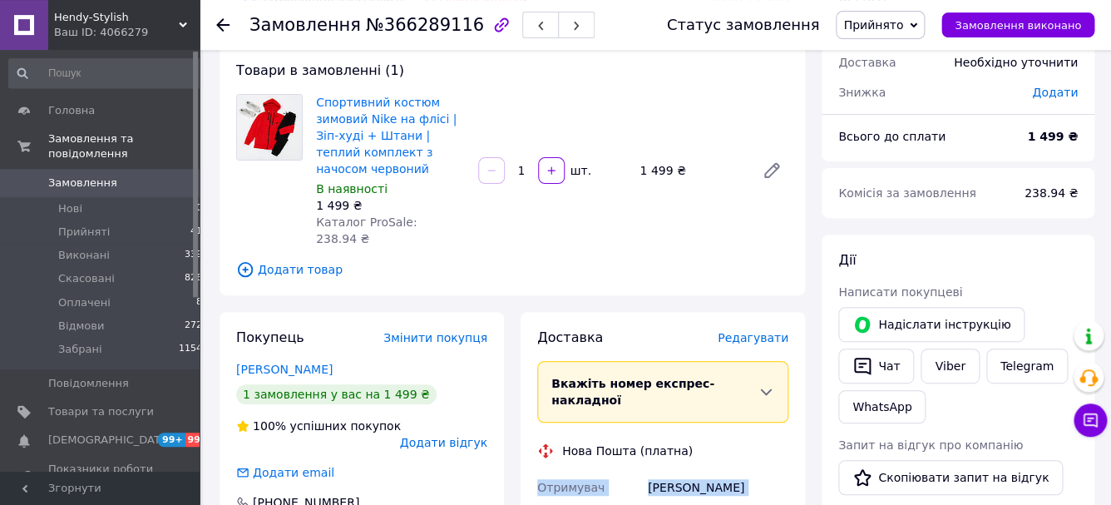
scroll to position [0, 0]
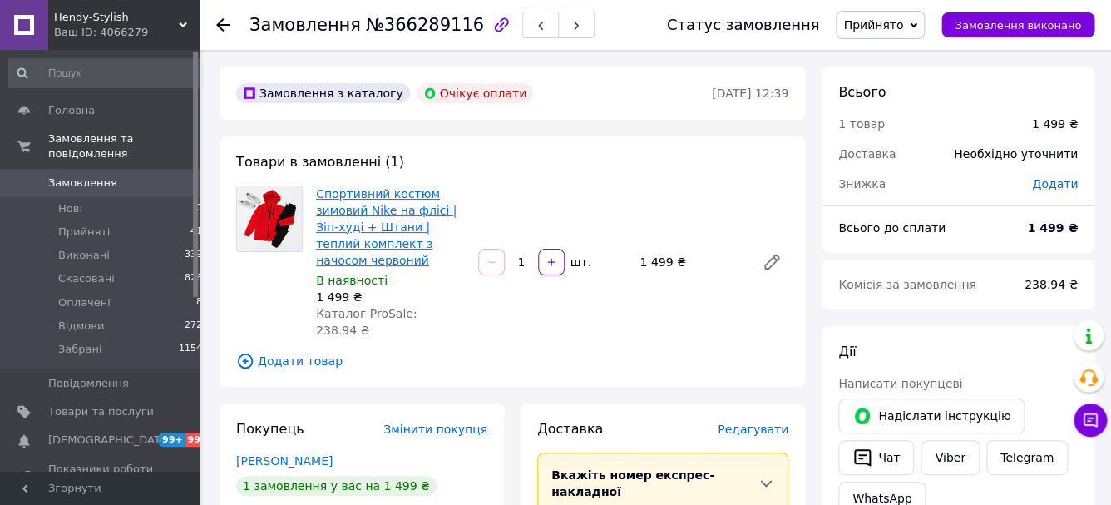
click at [425, 212] on link "Спортивний костюм зимовий Nike на флісі | Зіп-худі + Штани | теплий комплект з …" at bounding box center [386, 227] width 141 height 80
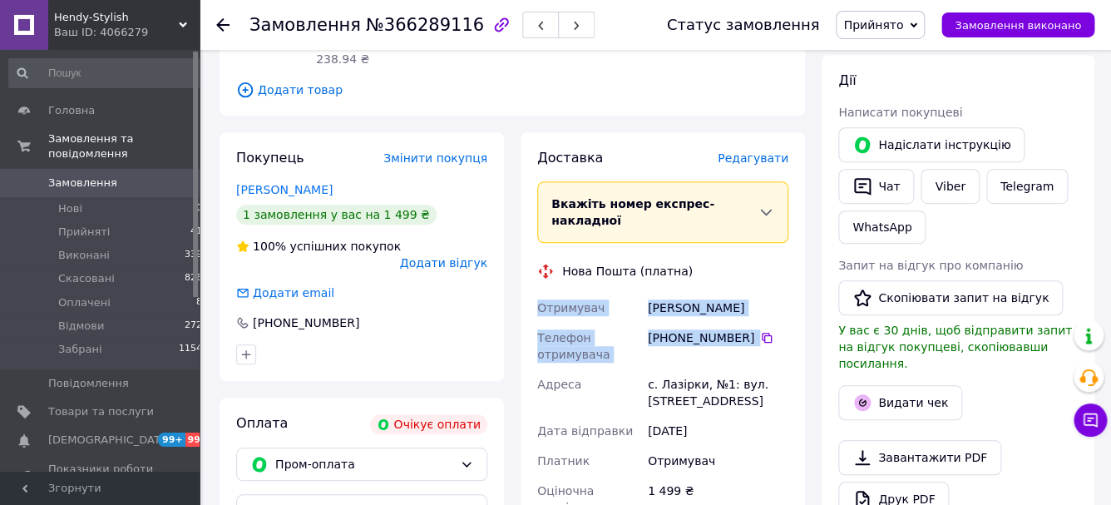
scroll to position [348, 0]
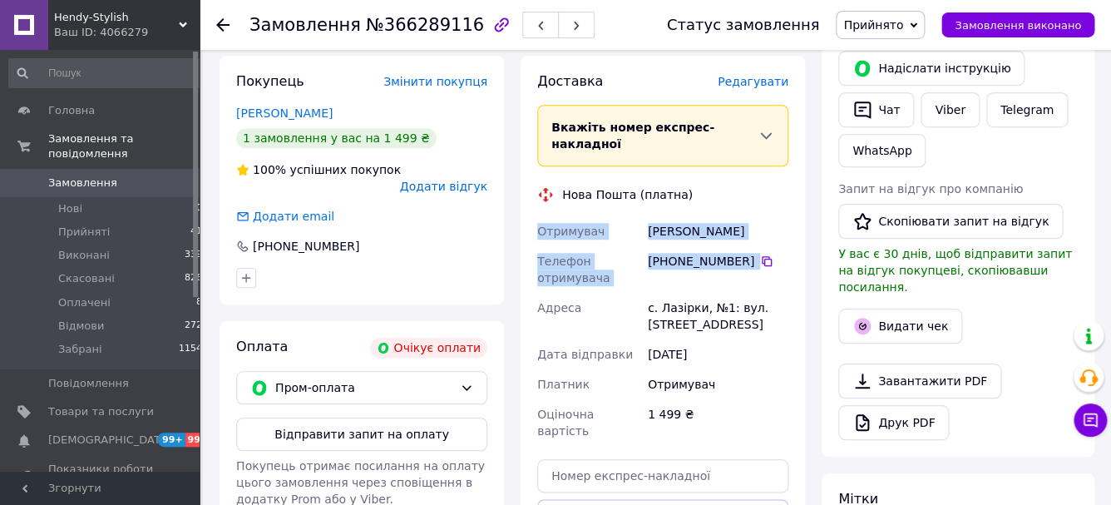
click at [761, 222] on div "Гришко Тетяна" at bounding box center [718, 231] width 147 height 30
drag, startPoint x: 739, startPoint y: 214, endPoint x: 642, endPoint y: 210, distance: 97.4
click at [641, 216] on div "Отримувач Гришко Тетяна Телефон отримувача +380 95 662 69 86   Адреса с. Лазірк…" at bounding box center [663, 331] width 258 height 230
copy div "Отримувач Гришко Тетяна"
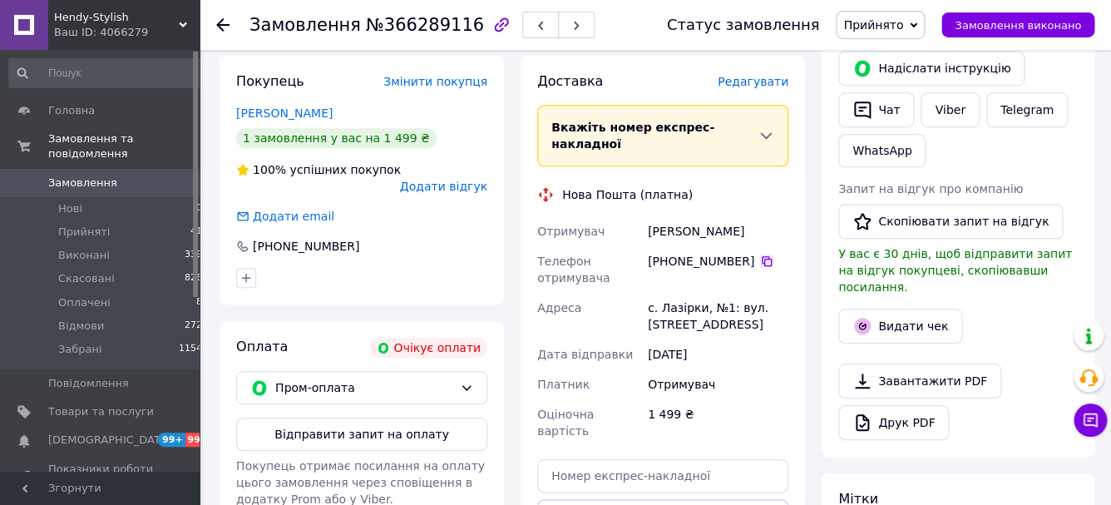
click at [763, 254] on icon at bounding box center [766, 260] width 13 height 13
drag, startPoint x: 661, startPoint y: 291, endPoint x: 704, endPoint y: 290, distance: 42.4
click at [704, 293] on div "с. Лазірки, №1: вул. Центральна, 2а" at bounding box center [718, 316] width 147 height 47
copy div "Лазірки"
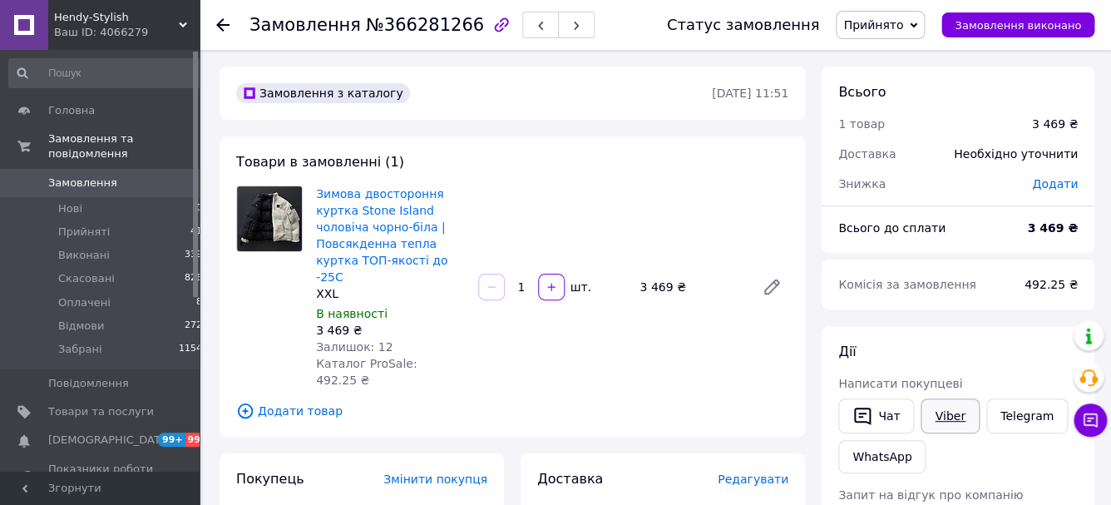
click at [947, 422] on link "Viber" at bounding box center [950, 415] width 58 height 35
click at [901, 419] on button "Чат" at bounding box center [876, 415] width 76 height 35
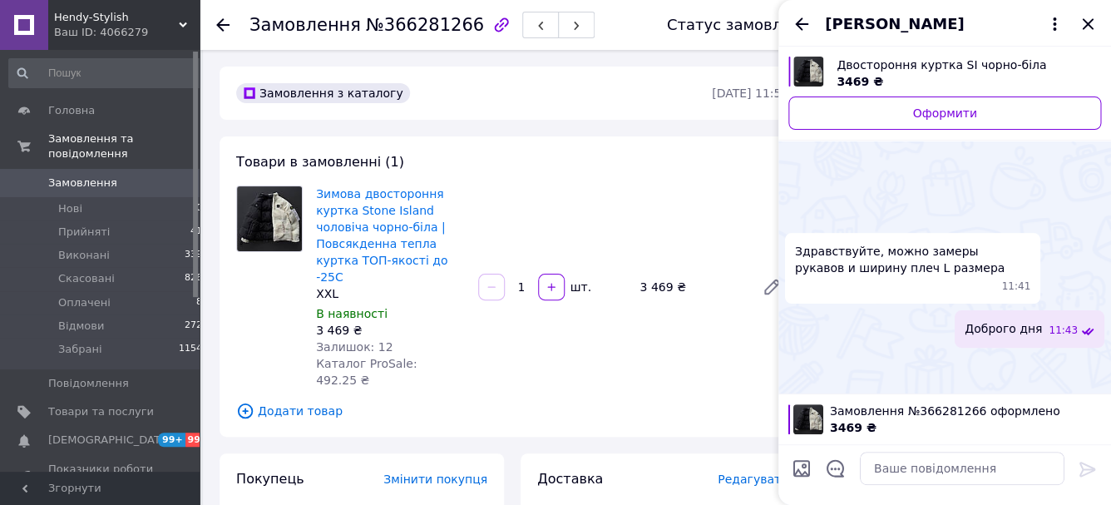
scroll to position [183, 0]
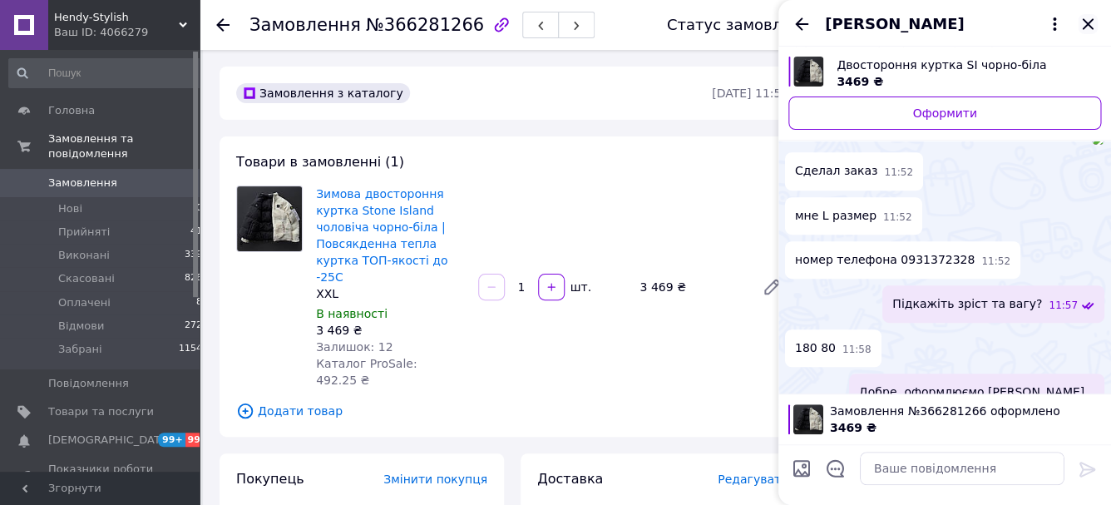
click at [1089, 20] on icon "Закрити" at bounding box center [1088, 24] width 20 height 20
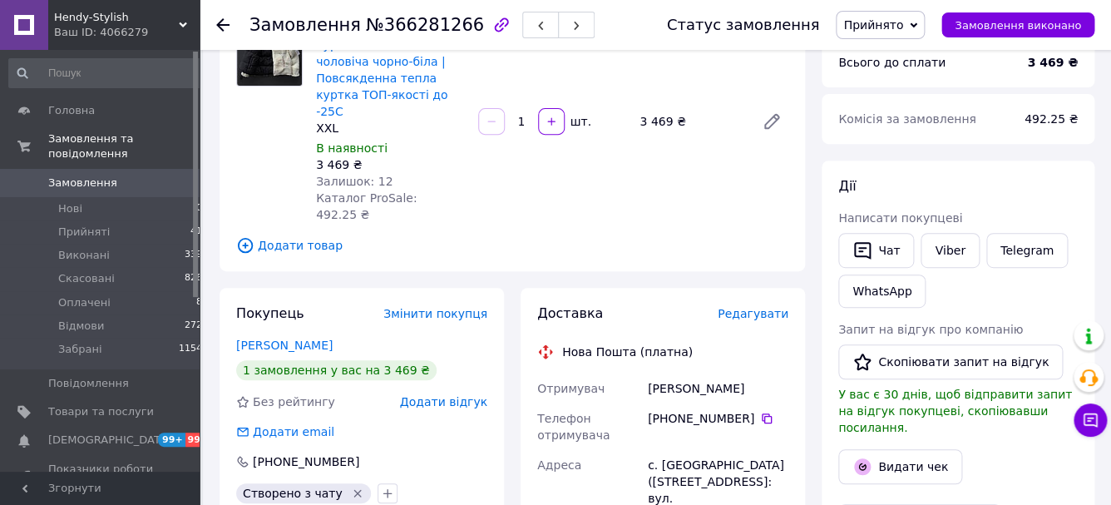
scroll to position [209, 0]
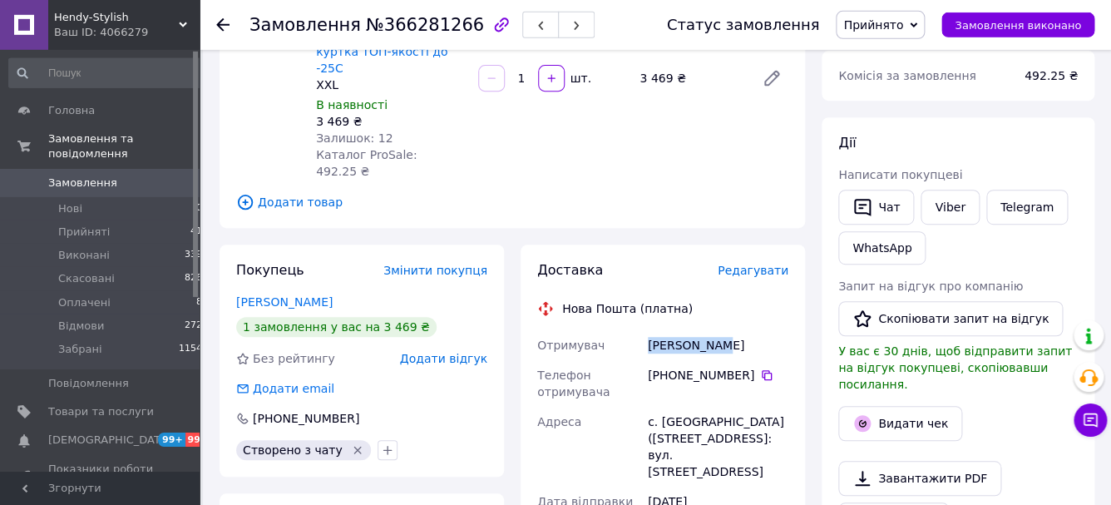
drag, startPoint x: 727, startPoint y: 327, endPoint x: 637, endPoint y: 333, distance: 90.1
copy div "Отримувач Ляхов Павел"
click at [768, 368] on icon at bounding box center [766, 374] width 13 height 13
drag, startPoint x: 662, startPoint y: 407, endPoint x: 703, endPoint y: 408, distance: 40.8
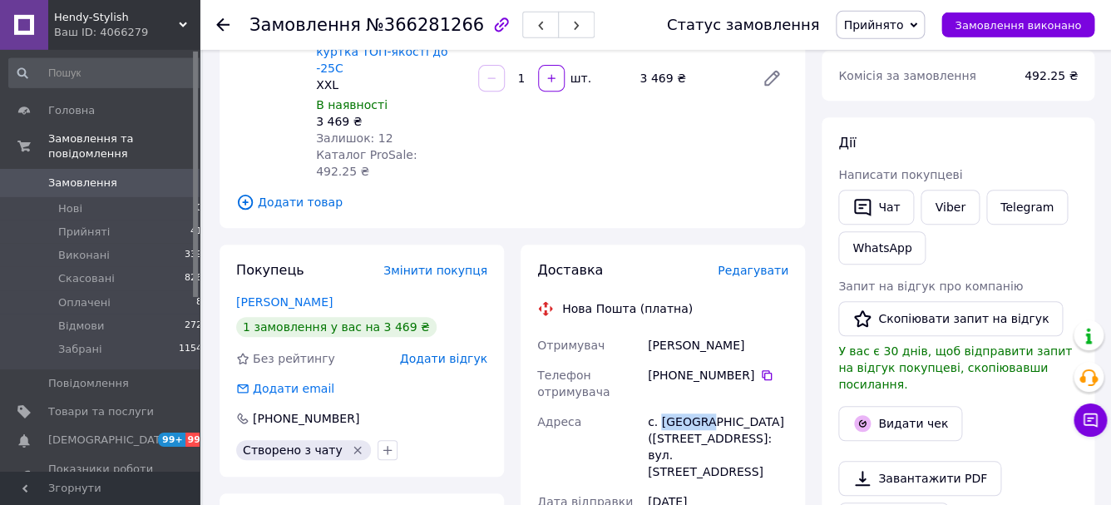
click at [703, 408] on div "с. [GEOGRAPHIC_DATA] ([STREET_ADDRESS]: вул. [STREET_ADDRESS]" at bounding box center [718, 447] width 147 height 80
copy div "Розівка"
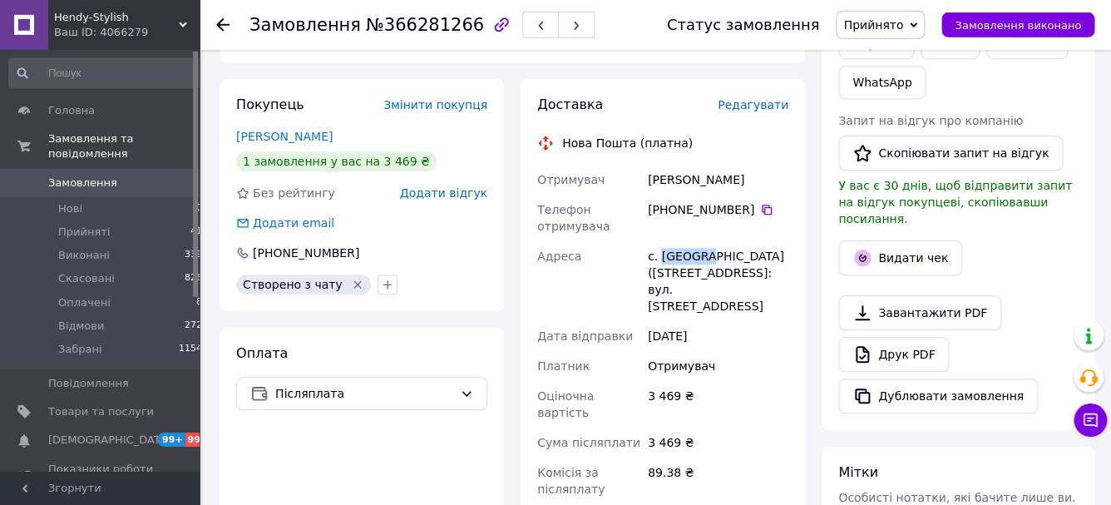
scroll to position [443, 0]
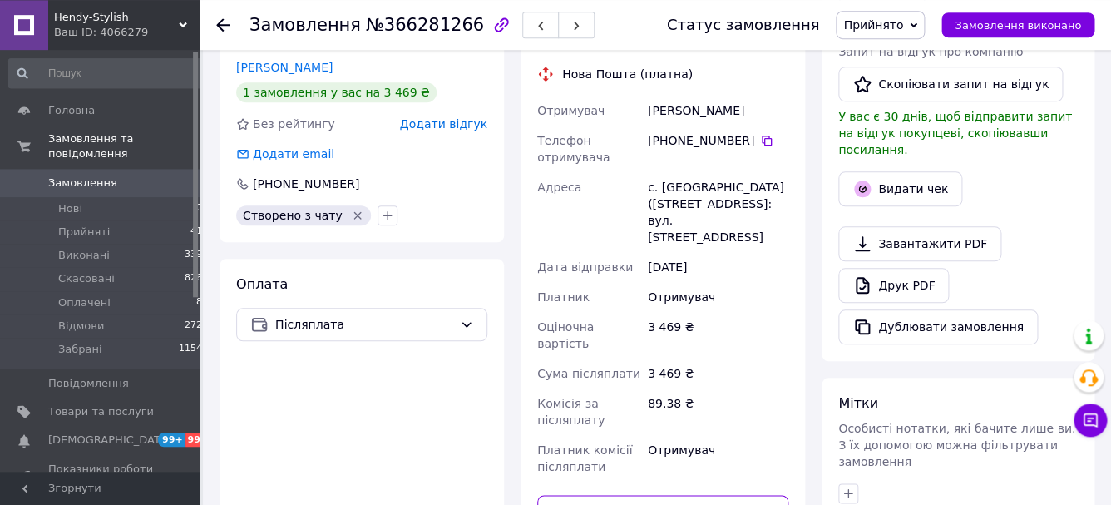
paste input "20451269283742"
type input "20451269283742"
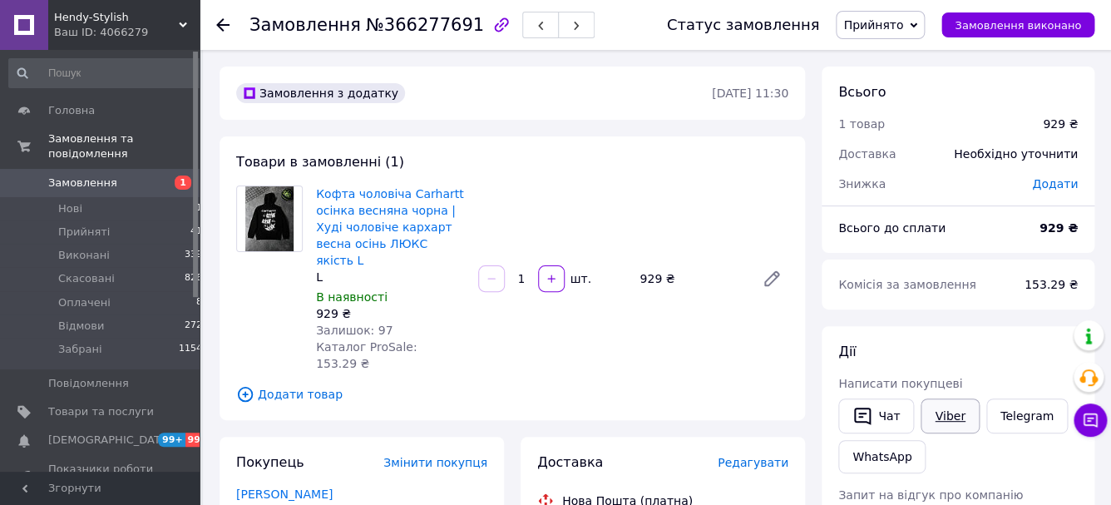
click at [951, 416] on link "Viber" at bounding box center [950, 415] width 58 height 35
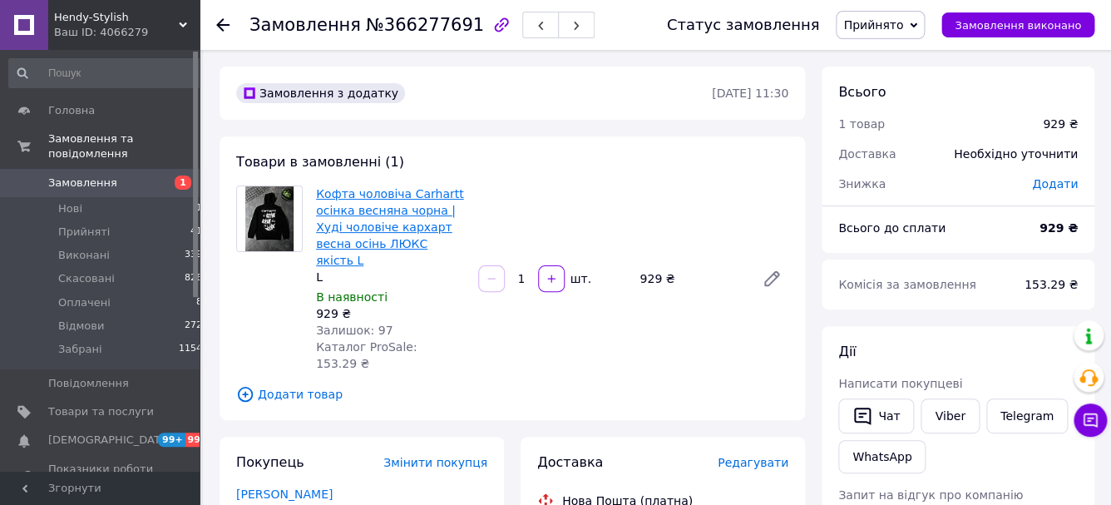
click at [410, 193] on link "Кофта чоловіча Carhartt осінка весняна чорна | Худі чоловіче кархарт весна осін…" at bounding box center [390, 227] width 148 height 80
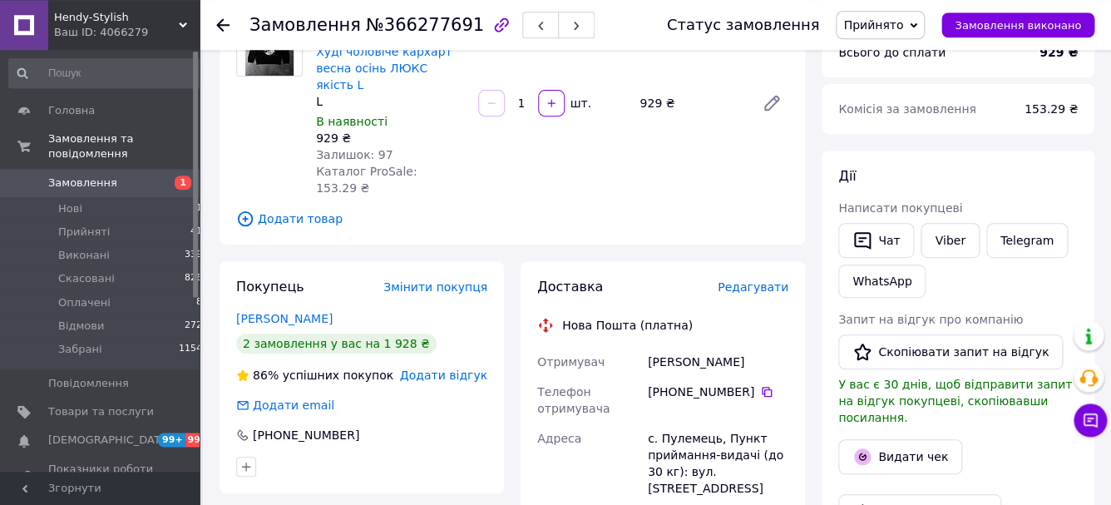
scroll to position [195, 0]
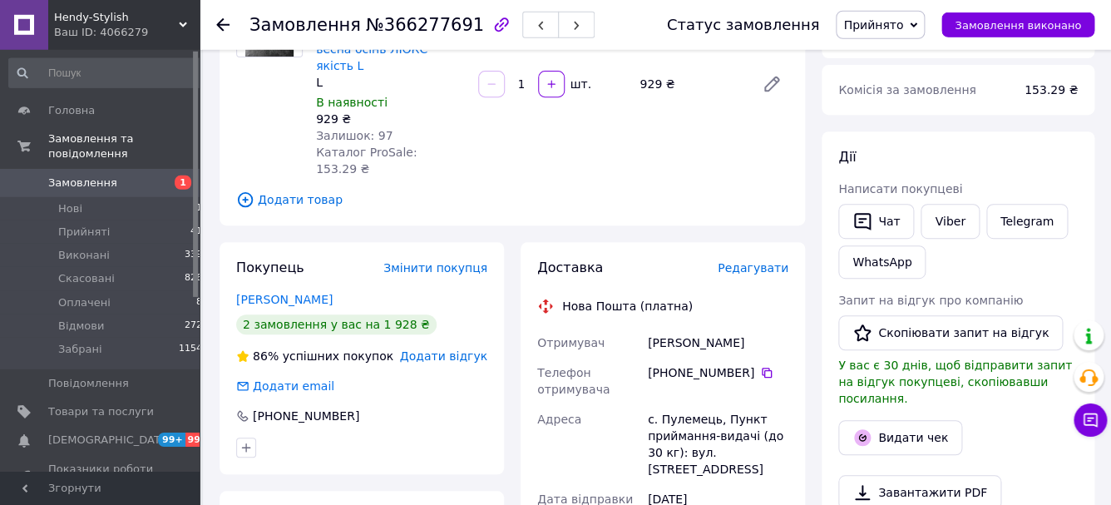
drag, startPoint x: 788, startPoint y: 327, endPoint x: 646, endPoint y: 328, distance: 142.2
click at [646, 328] on div "Кияновський Олександр" at bounding box center [718, 343] width 147 height 30
copy div "Кияновський Олександр"
drag, startPoint x: 766, startPoint y: 355, endPoint x: 723, endPoint y: 256, distance: 108.0
click at [765, 366] on icon at bounding box center [766, 372] width 13 height 13
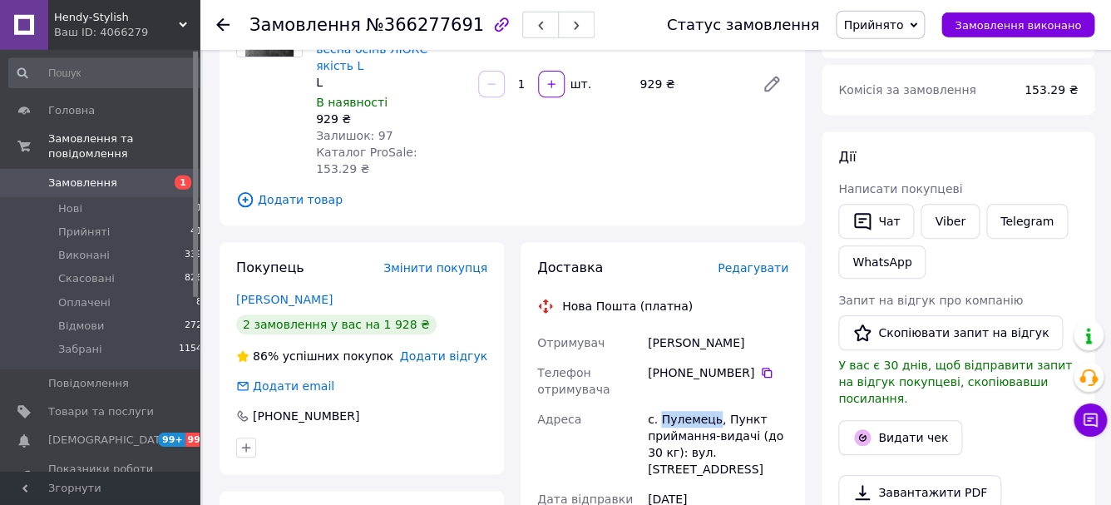
drag, startPoint x: 663, startPoint y: 402, endPoint x: 714, endPoint y: 403, distance: 51.6
click at [714, 404] on div "с. Пулемець, Пункт приймання-видачі (до 30 кг): вул. Незалежності, 101Б" at bounding box center [718, 444] width 147 height 80
copy div "Пулемець"
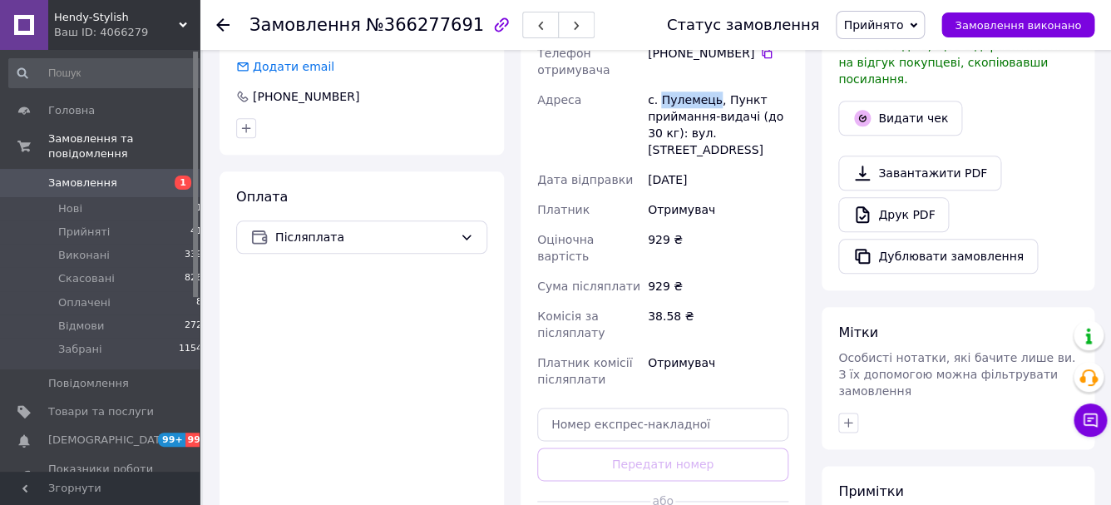
scroll to position [574, 0]
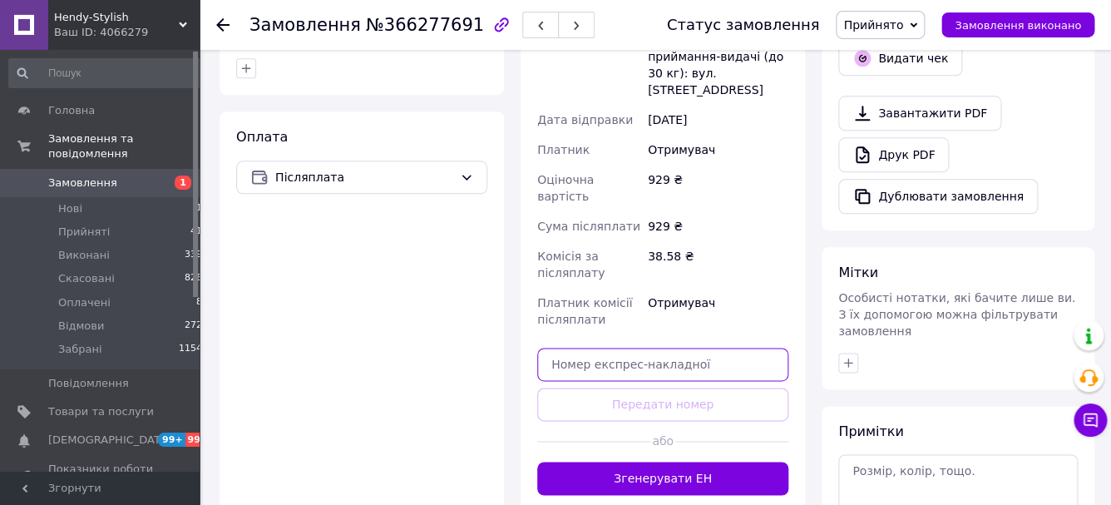
paste input "20451269284135"
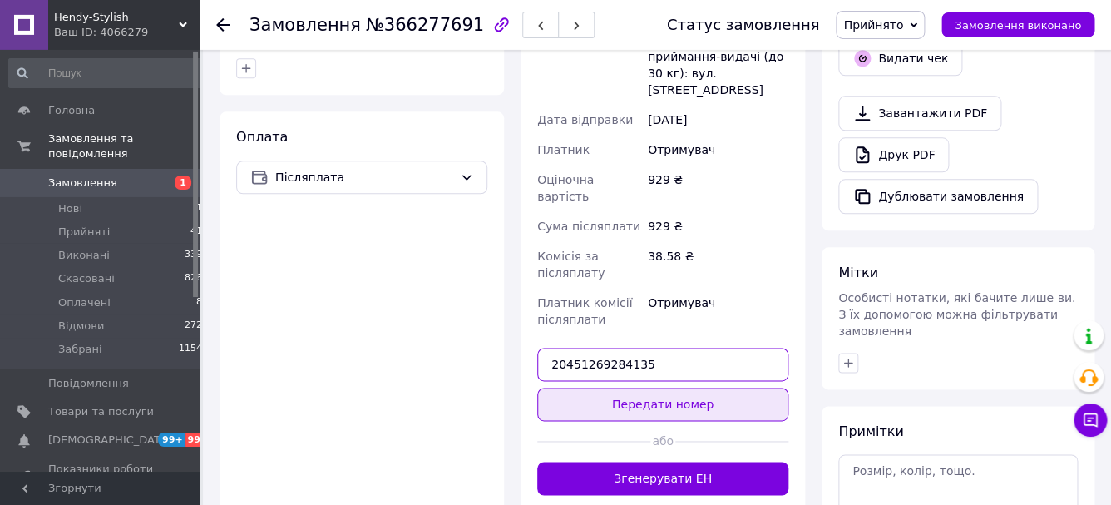
type input "20451269284135"
click at [686, 388] on button "Передати номер" at bounding box center [662, 404] width 251 height 33
